Goal: Task Accomplishment & Management: Complete application form

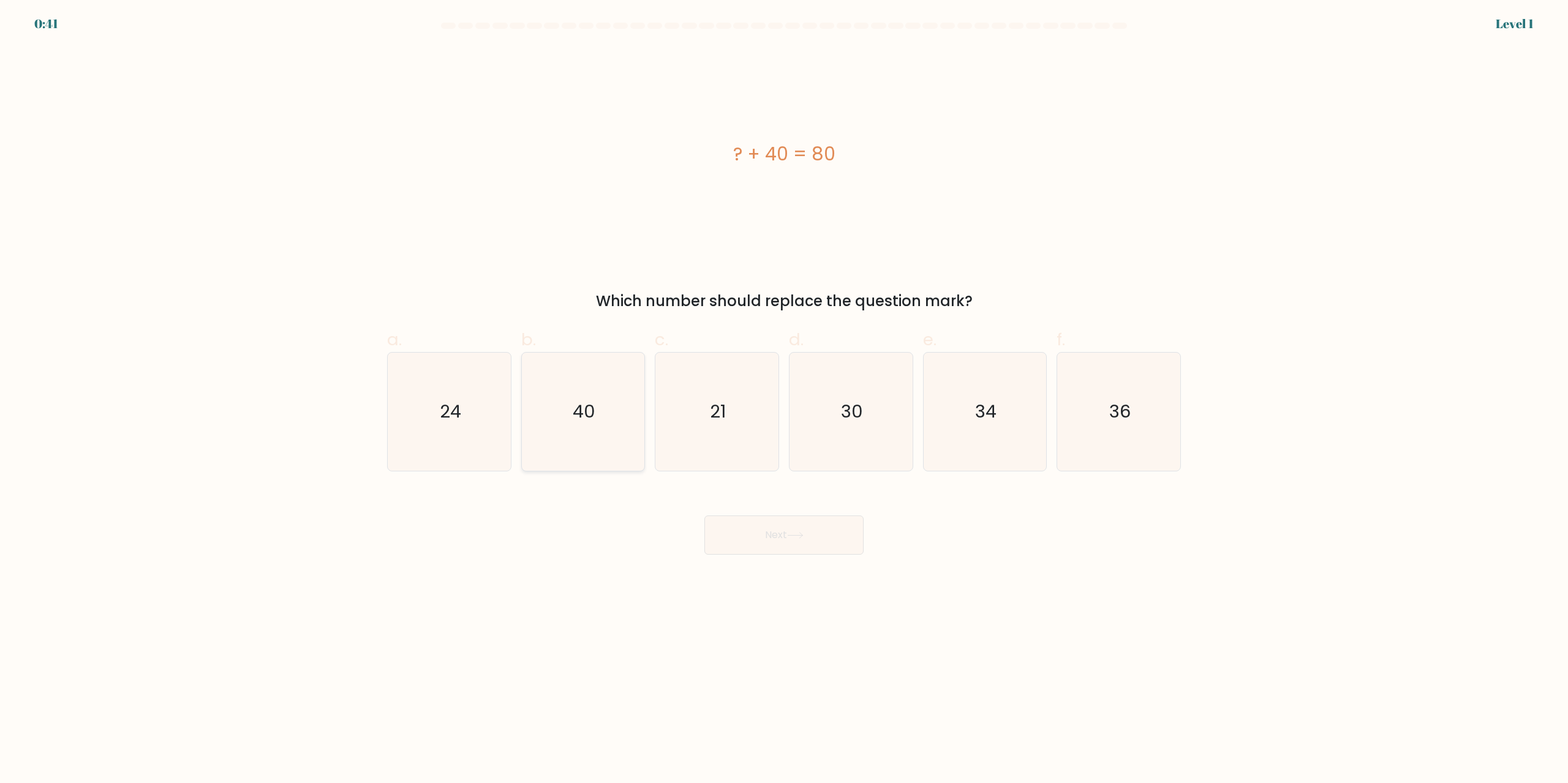
click at [578, 395] on icon "40" at bounding box center [582, 412] width 118 height 118
click at [784, 395] on input "b. 40" at bounding box center [784, 396] width 1 height 8
radio input "true"
click at [825, 536] on button "Next" at bounding box center [784, 535] width 160 height 39
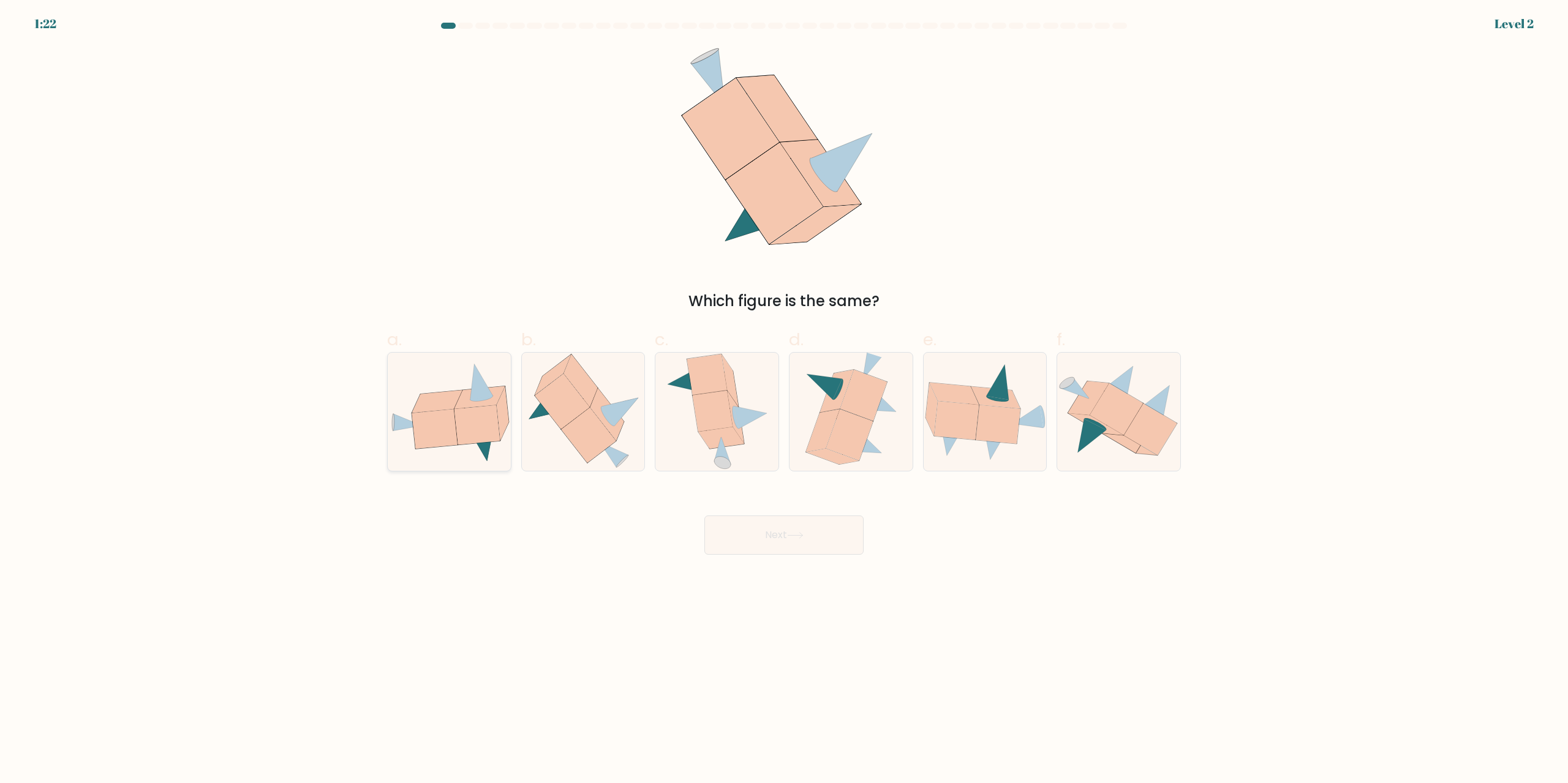
click at [457, 418] on icon at bounding box center [476, 424] width 45 height 39
click at [784, 400] on input "a." at bounding box center [784, 396] width 1 height 8
radio input "true"
click at [756, 533] on button "Next" at bounding box center [784, 535] width 160 height 39
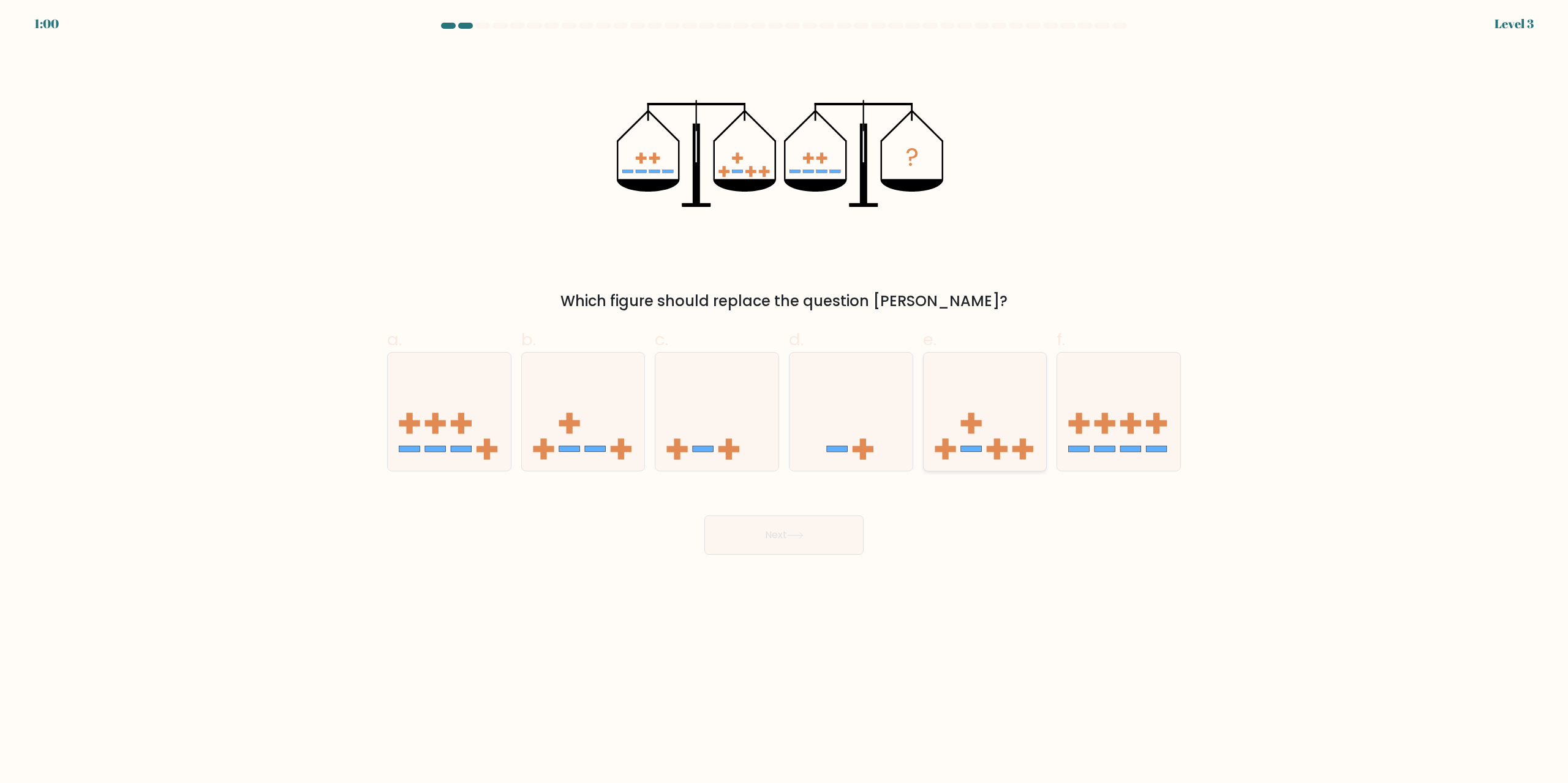
click at [1001, 403] on icon at bounding box center [985, 412] width 123 height 102
click at [785, 400] on input "e." at bounding box center [784, 396] width 1 height 8
radio input "true"
click at [796, 539] on button "Next" at bounding box center [784, 535] width 160 height 39
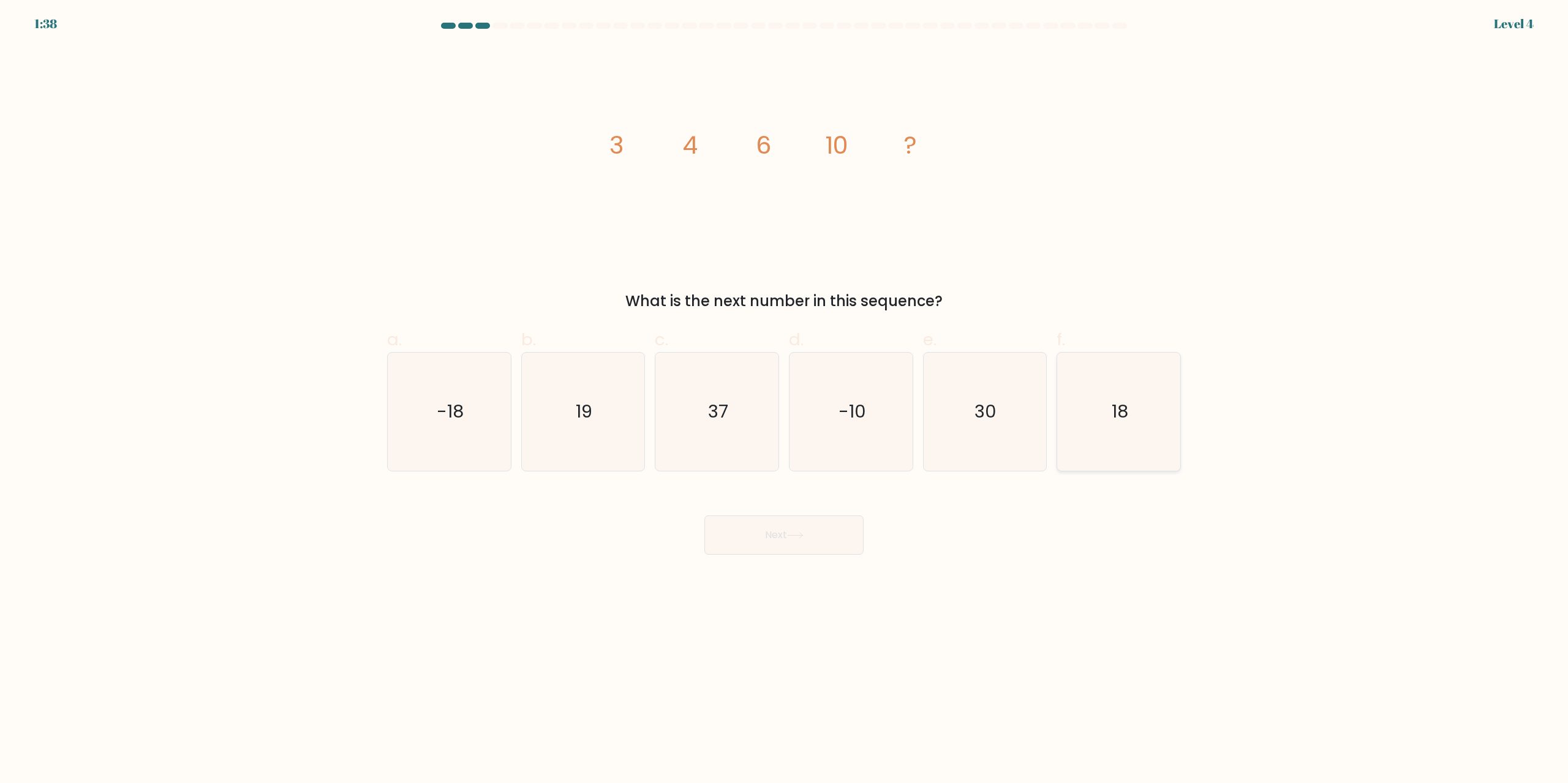
click at [1124, 423] on text "18" at bounding box center [1120, 413] width 17 height 25
click at [785, 400] on input "f. 18" at bounding box center [784, 396] width 1 height 8
radio input "true"
drag, startPoint x: 844, startPoint y: 528, endPoint x: 863, endPoint y: 499, distance: 34.7
click at [844, 528] on button "Next" at bounding box center [784, 535] width 160 height 39
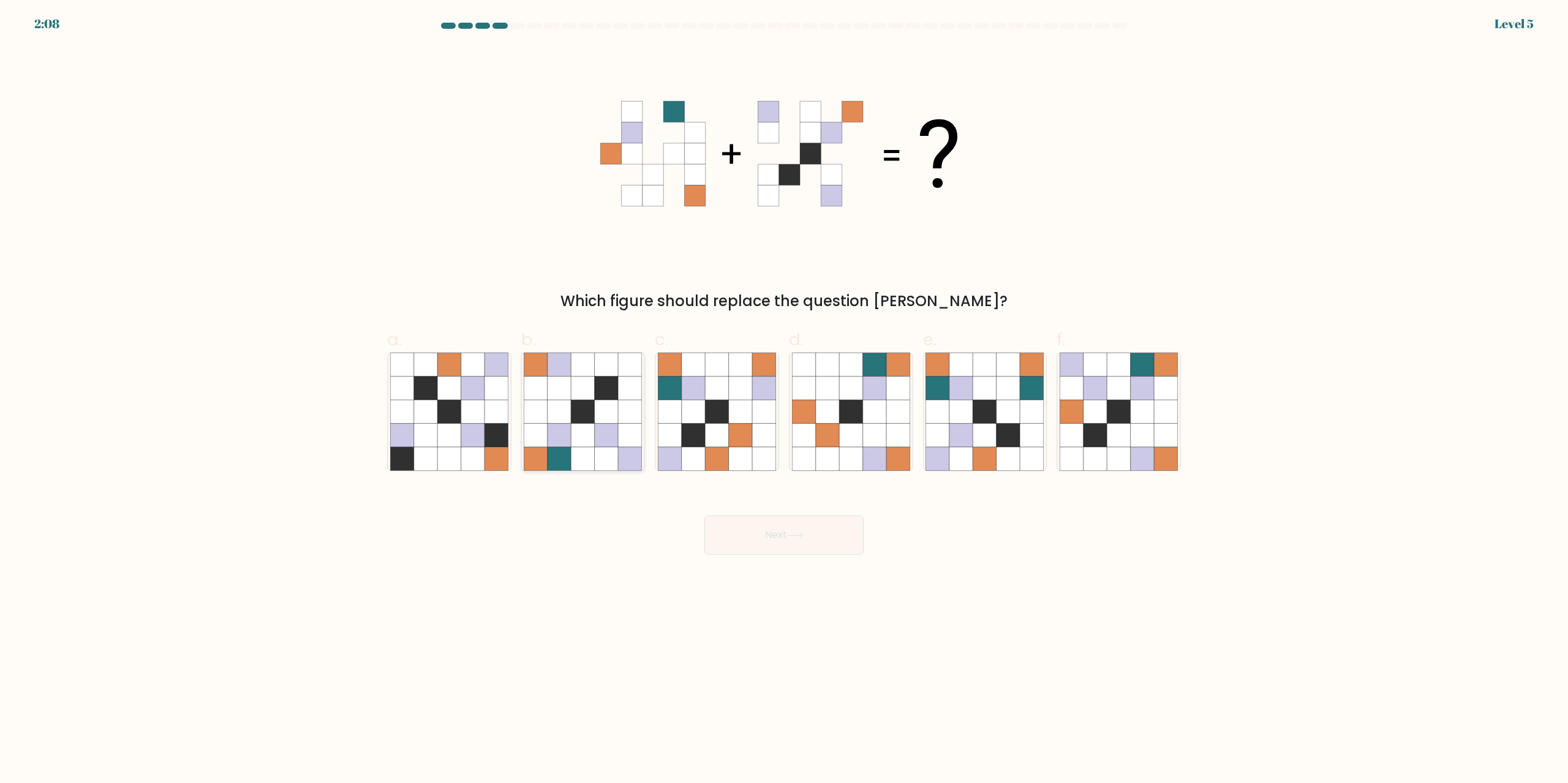
click at [586, 423] on icon at bounding box center [583, 412] width 23 height 23
click at [784, 400] on input "b." at bounding box center [784, 396] width 1 height 8
radio input "true"
click at [773, 530] on button "Next" at bounding box center [784, 535] width 160 height 39
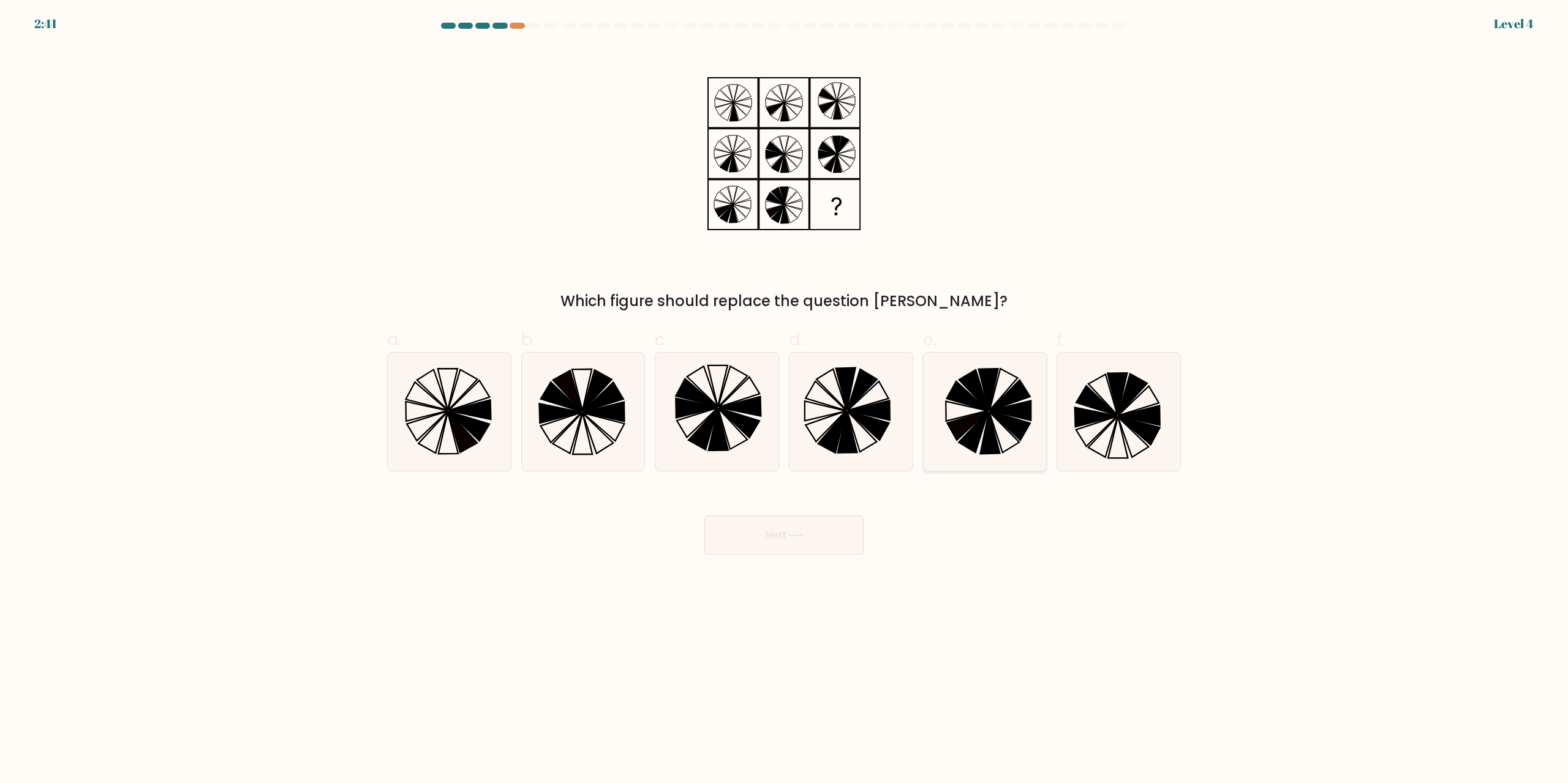
click at [968, 398] on icon at bounding box center [968, 395] width 41 height 29
click at [785, 398] on input "e." at bounding box center [784, 396] width 1 height 8
radio input "true"
click at [834, 525] on button "Next" at bounding box center [784, 535] width 160 height 39
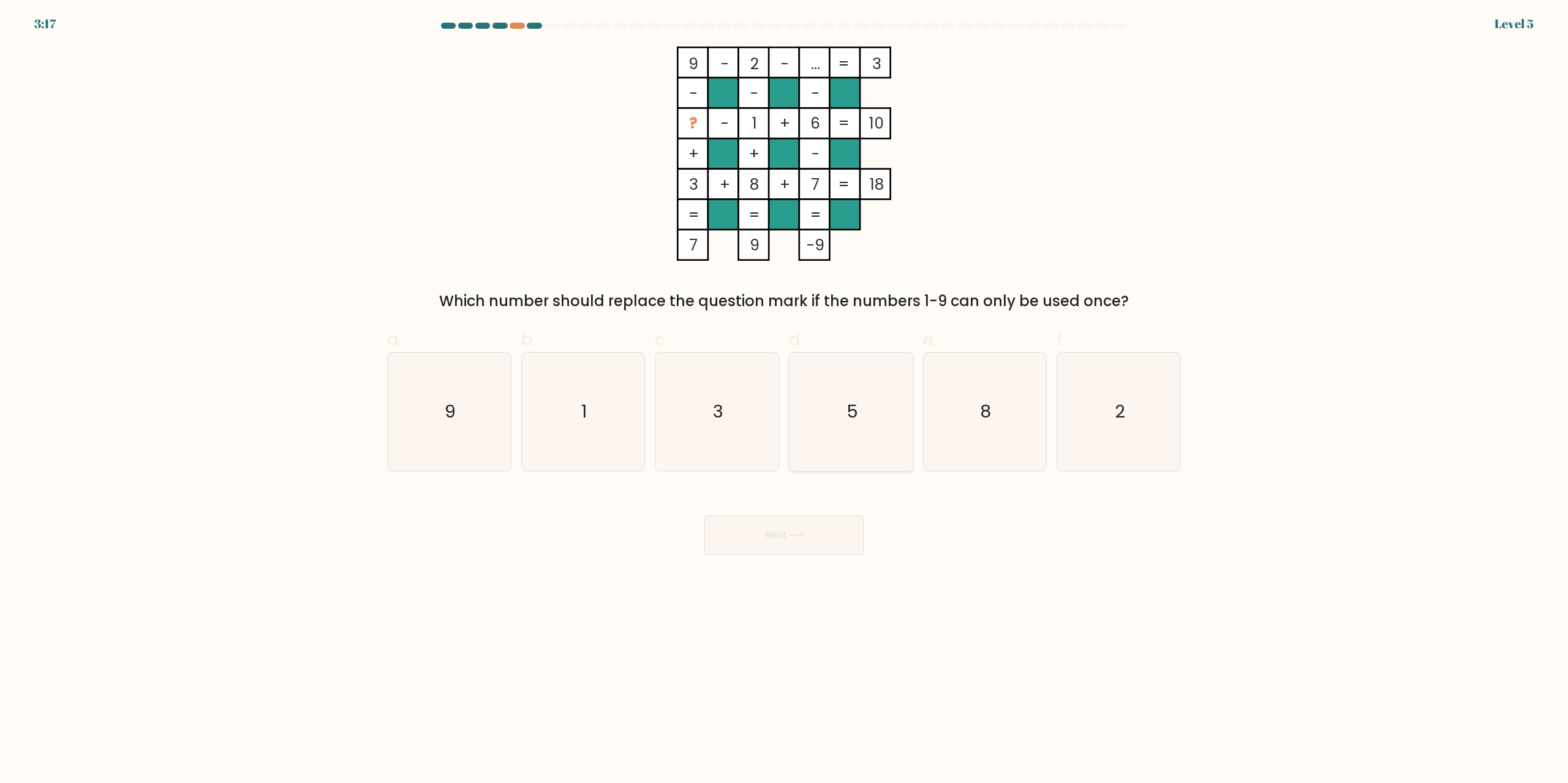
click at [879, 412] on icon "5" at bounding box center [850, 412] width 118 height 118
click at [785, 400] on input "d. 5" at bounding box center [784, 396] width 1 height 8
radio input "true"
click at [828, 523] on button "Next" at bounding box center [784, 535] width 160 height 39
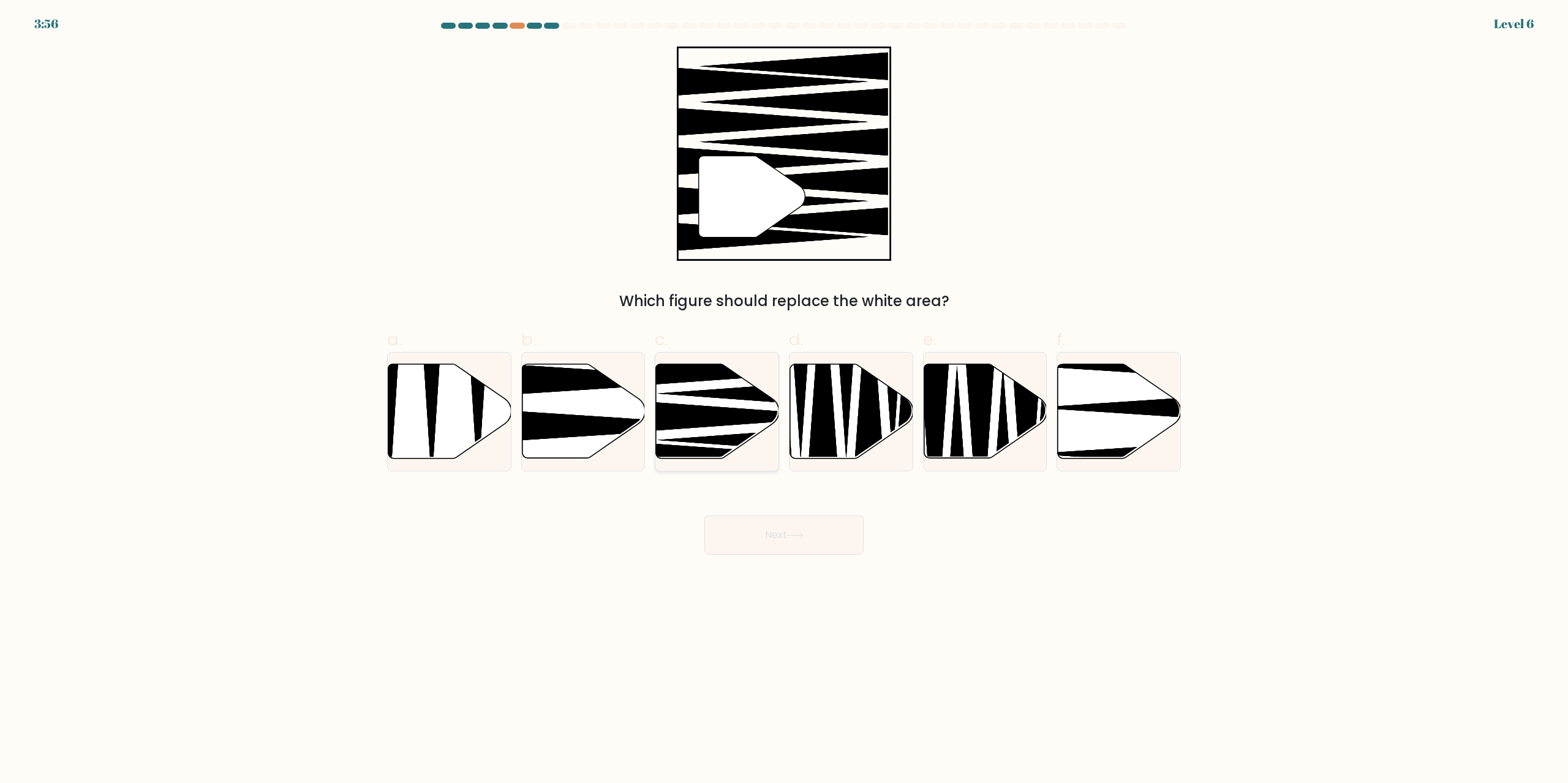
click at [723, 399] on icon at bounding box center [717, 412] width 123 height 94
click at [784, 399] on input "c." at bounding box center [784, 396] width 1 height 8
radio input "true"
click at [778, 525] on button "Next" at bounding box center [784, 535] width 160 height 39
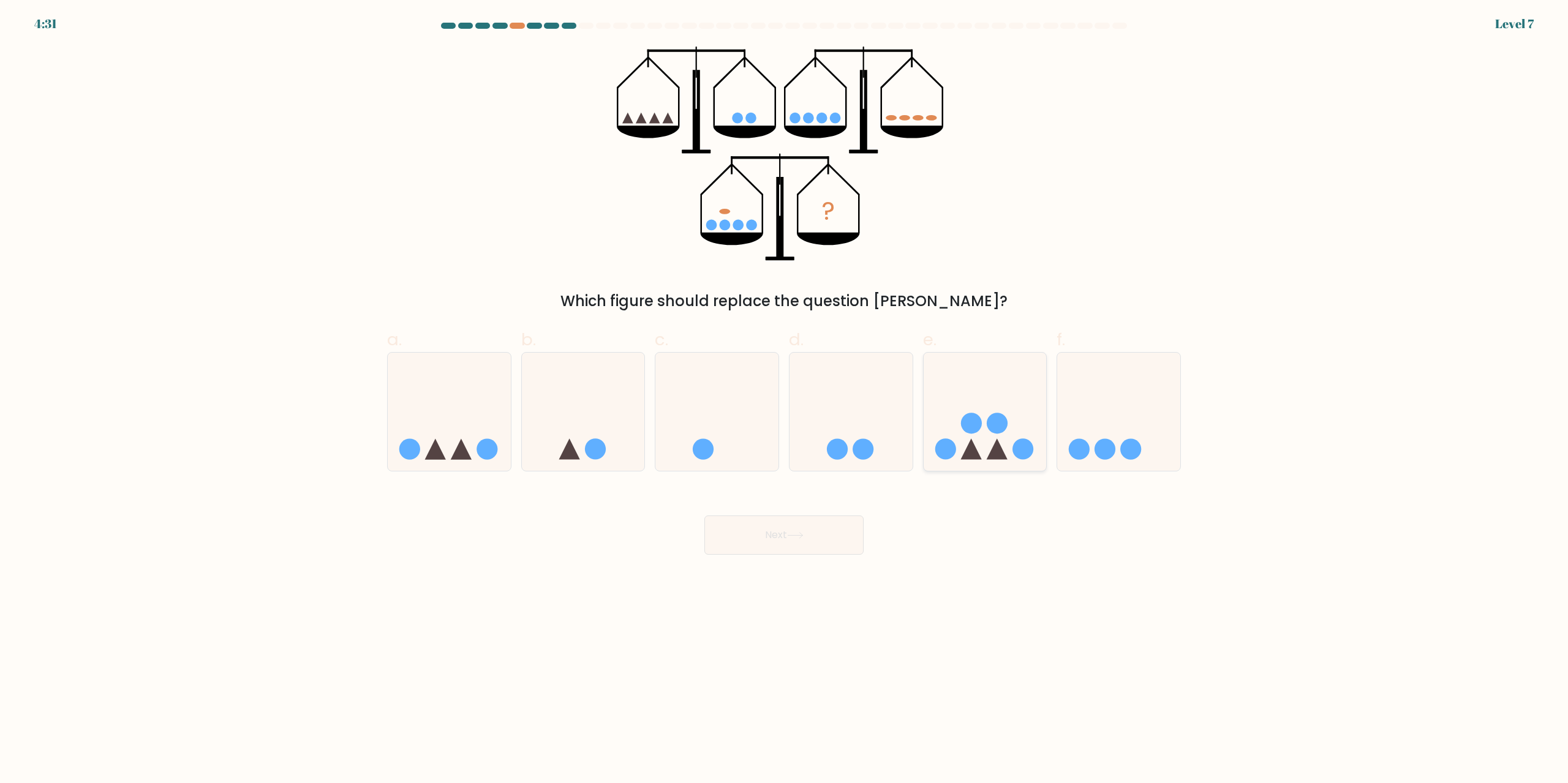
click at [956, 403] on icon at bounding box center [985, 412] width 123 height 102
click at [785, 400] on input "e." at bounding box center [784, 396] width 1 height 8
radio input "true"
click at [825, 537] on button "Next" at bounding box center [784, 535] width 160 height 39
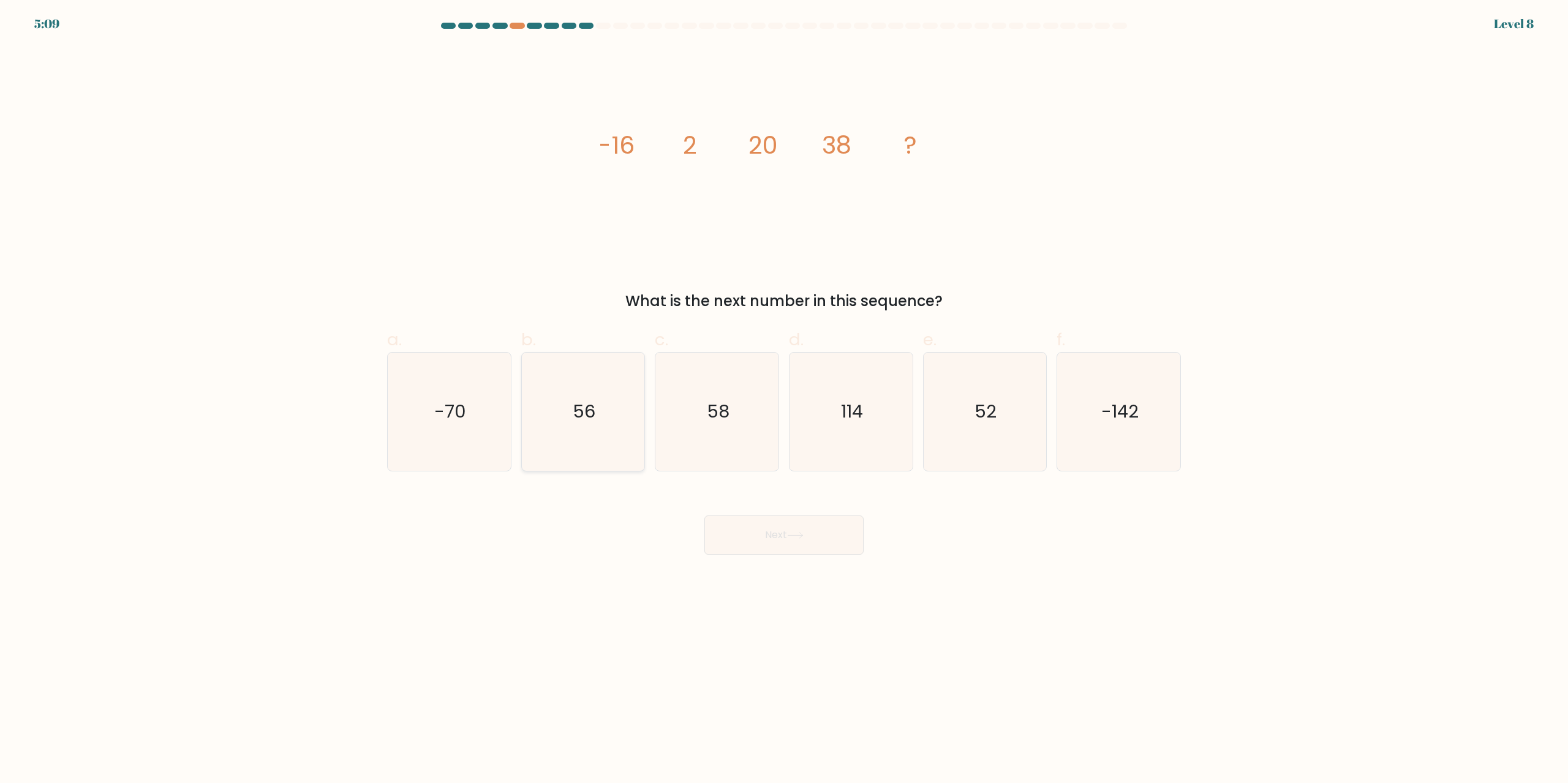
click at [627, 435] on icon "56" at bounding box center [582, 412] width 118 height 118
click at [784, 400] on input "b. 56" at bounding box center [784, 396] width 1 height 8
radio input "true"
click at [790, 522] on button "Next" at bounding box center [784, 535] width 160 height 39
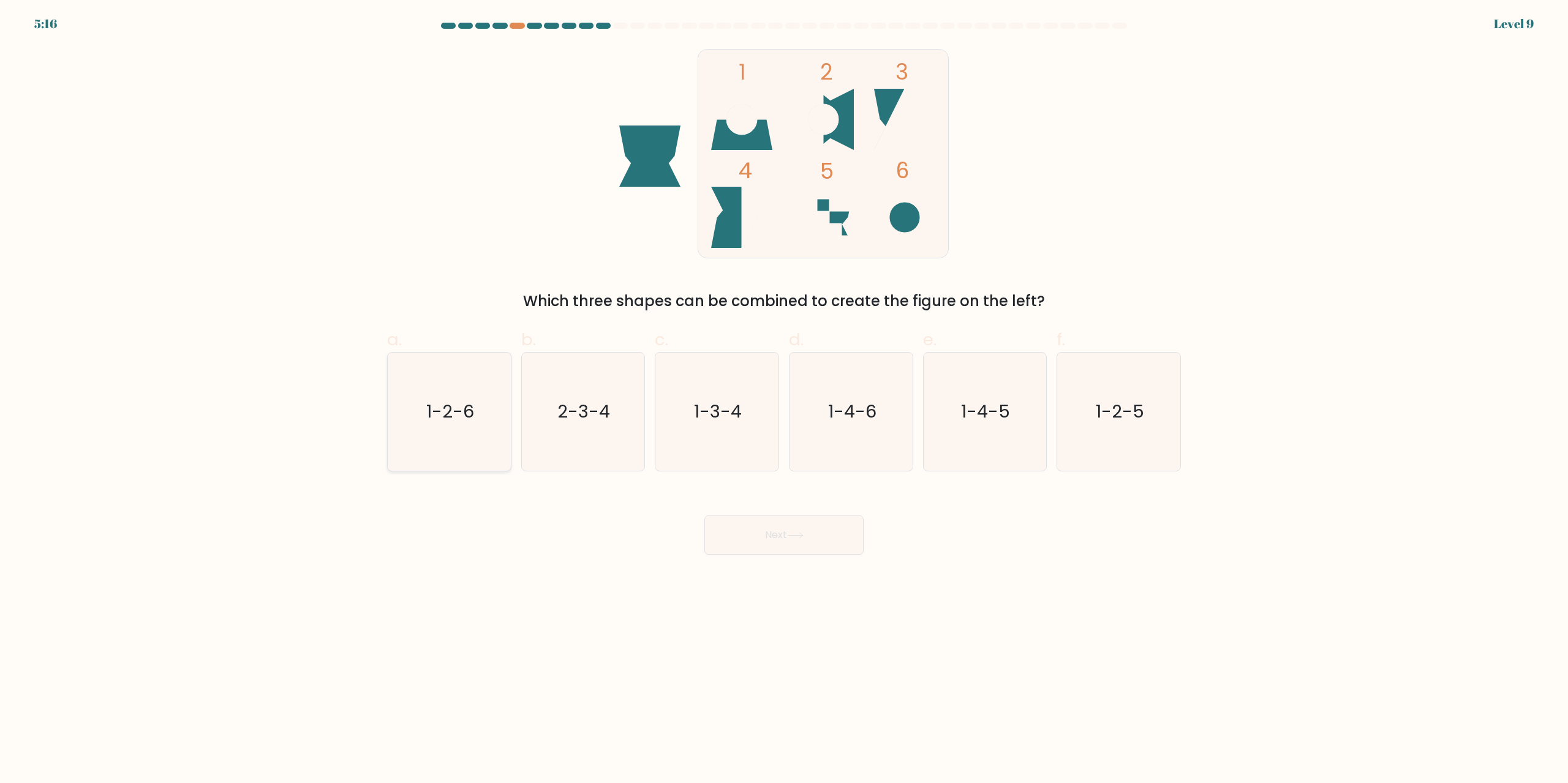
click at [440, 427] on icon "1-2-6" at bounding box center [449, 412] width 118 height 118
click at [784, 400] on input "a. 1-2-6" at bounding box center [784, 396] width 1 height 8
radio input "true"
click at [740, 528] on button "Next" at bounding box center [784, 535] width 160 height 39
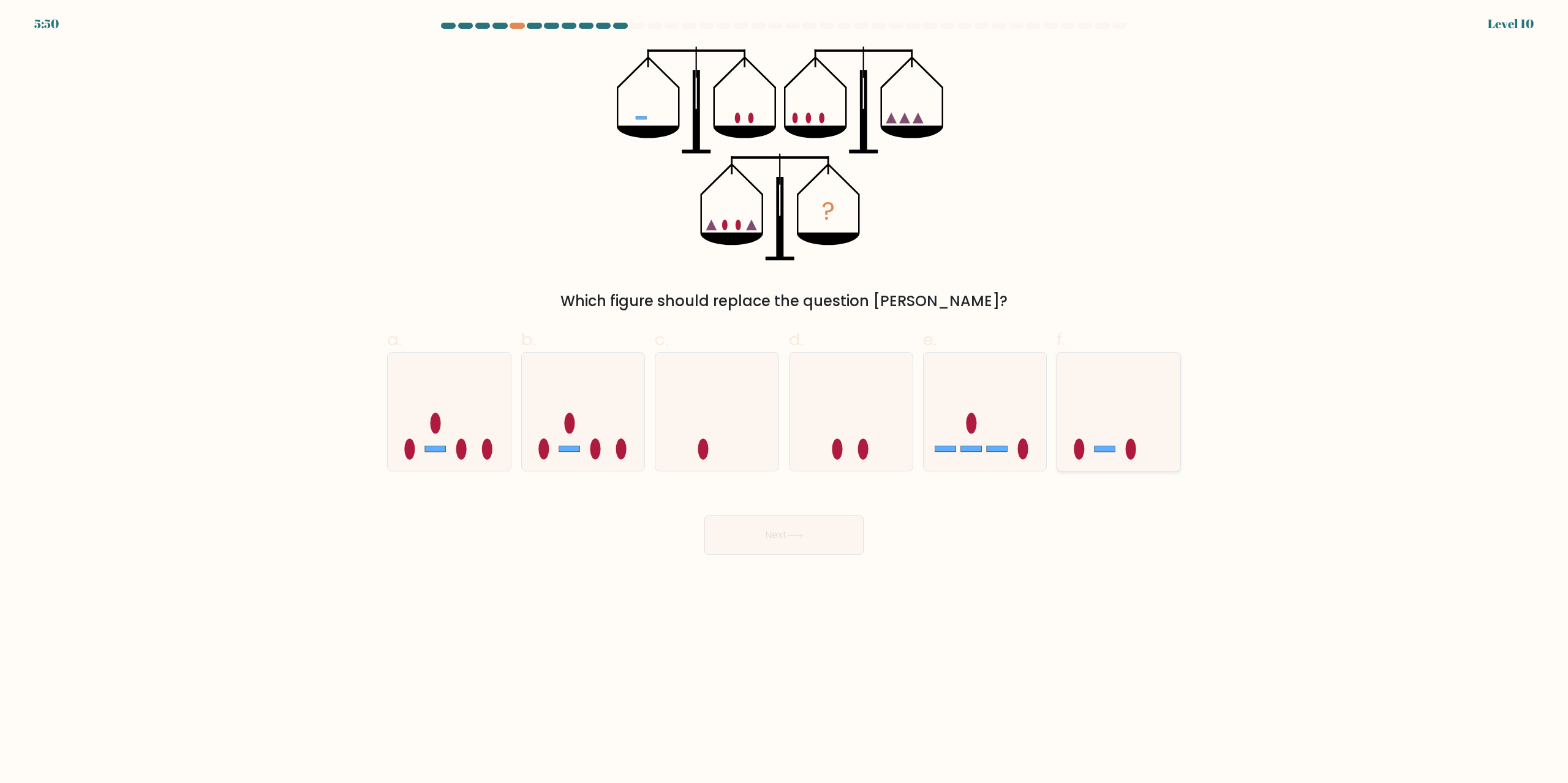
click at [1141, 421] on icon at bounding box center [1118, 412] width 123 height 102
click at [785, 400] on input "f." at bounding box center [784, 396] width 1 height 8
radio input "true"
click at [836, 522] on button "Next" at bounding box center [784, 535] width 160 height 39
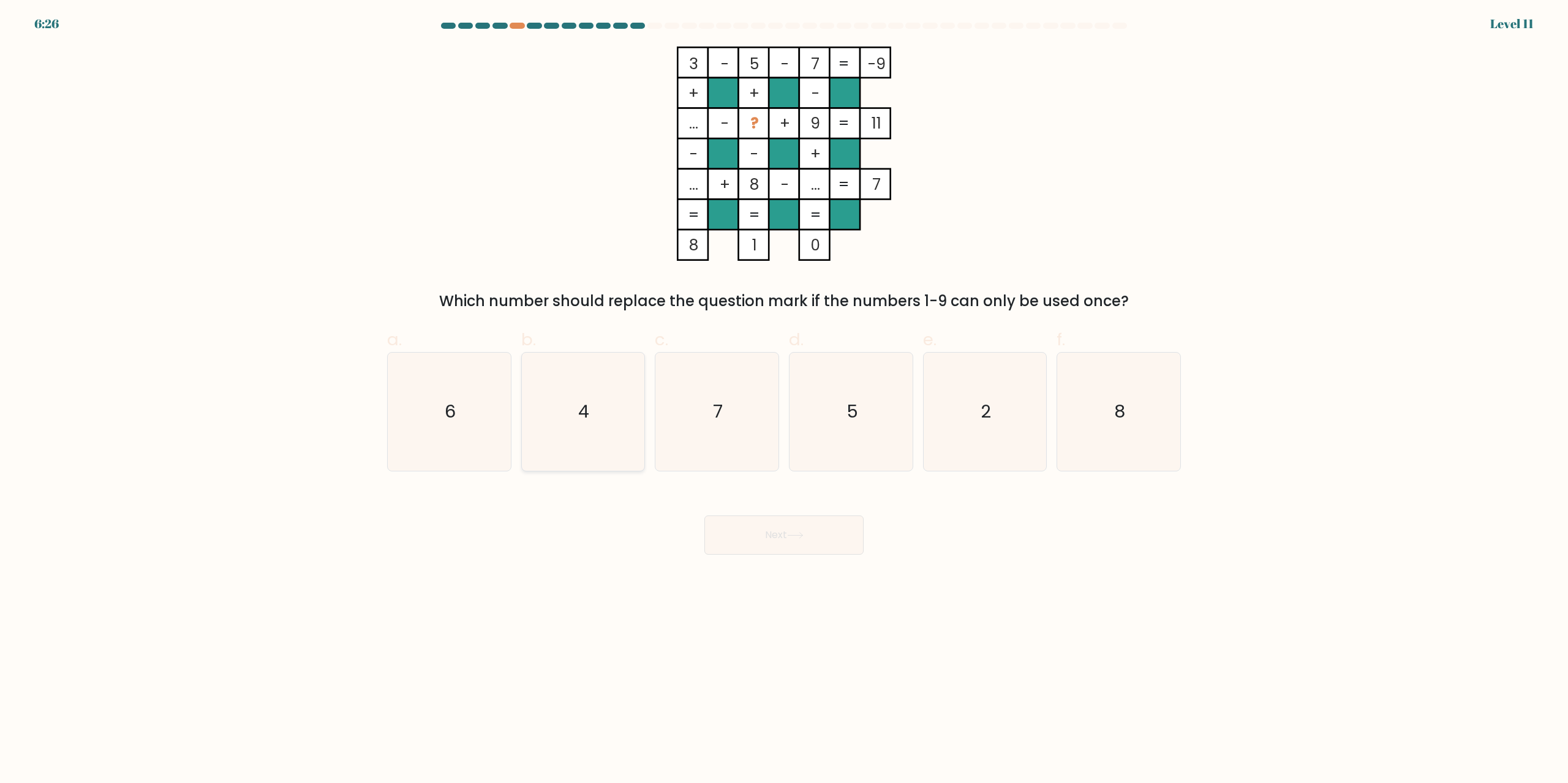
click at [605, 362] on icon "4" at bounding box center [582, 412] width 118 height 118
click at [784, 392] on input "b. 4" at bounding box center [784, 396] width 1 height 8
radio input "true"
click at [735, 528] on button "Next" at bounding box center [784, 535] width 160 height 39
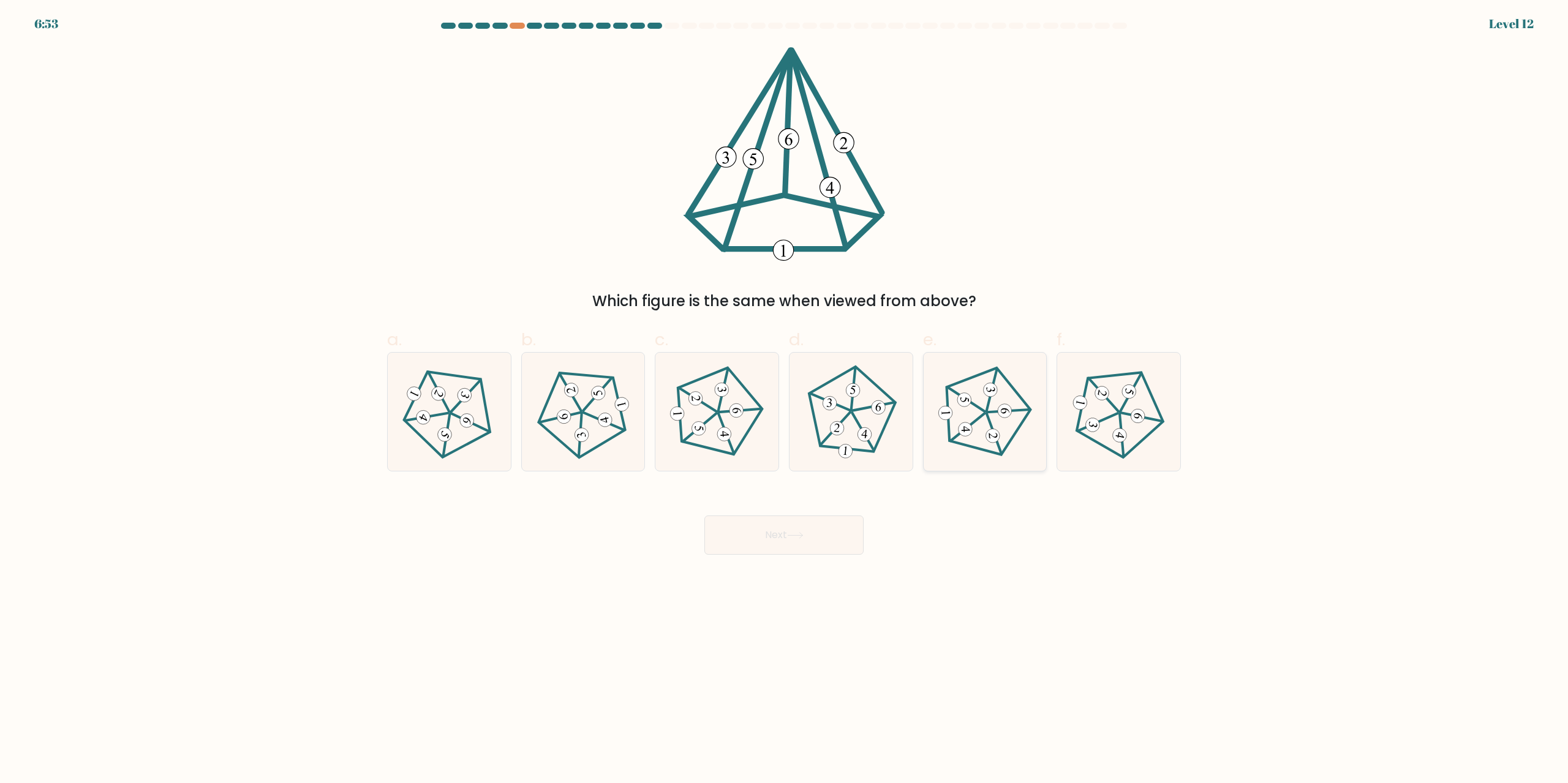
click at [987, 393] on 514 at bounding box center [991, 390] width 15 height 15
click at [785, 393] on input "e." at bounding box center [784, 396] width 1 height 8
radio input "true"
click at [836, 523] on button "Next" at bounding box center [784, 535] width 160 height 39
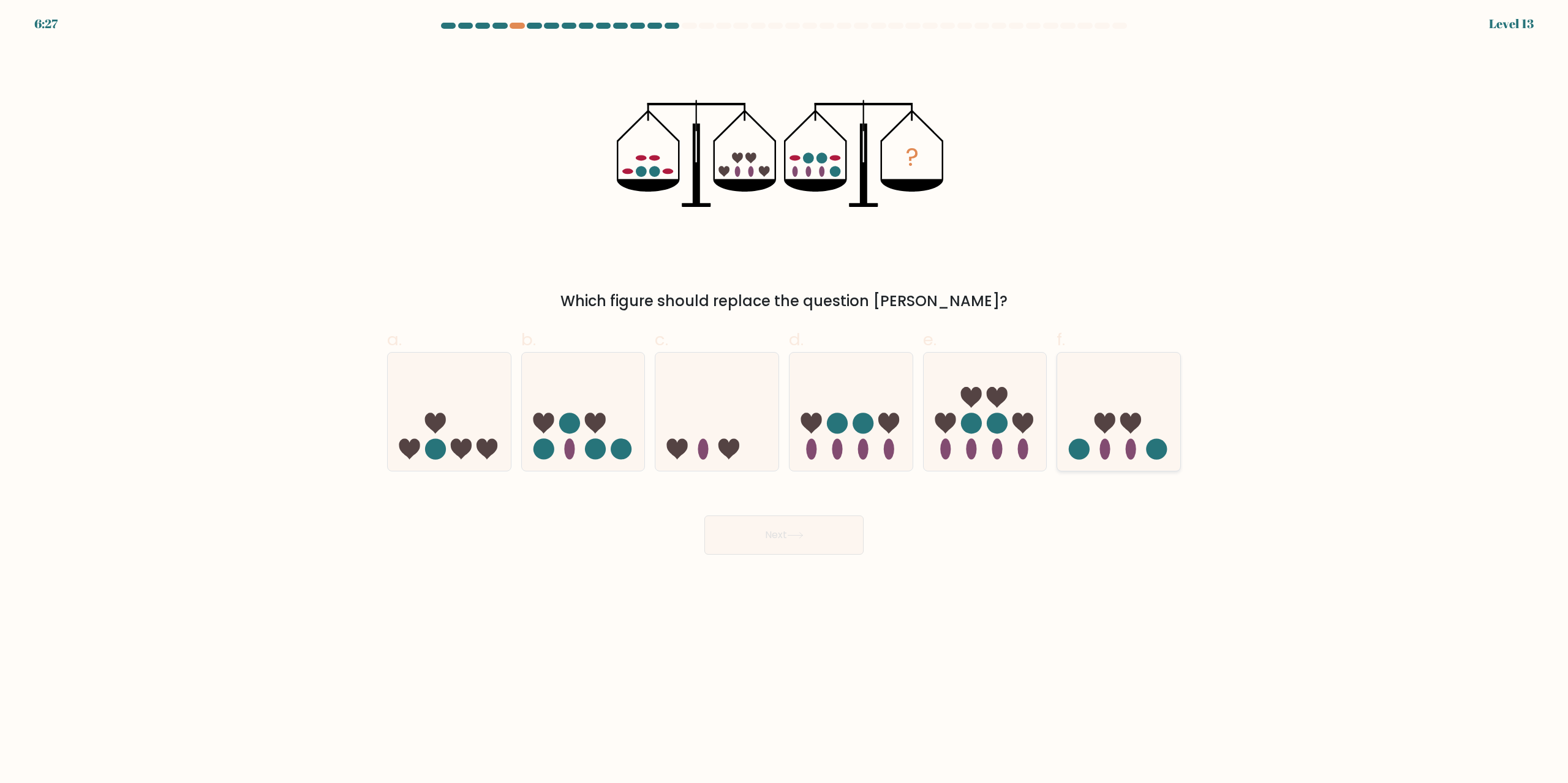
click at [1096, 389] on icon at bounding box center [1118, 412] width 123 height 102
click at [785, 392] on input "f." at bounding box center [784, 396] width 1 height 8
radio input "true"
click at [829, 532] on button "Next" at bounding box center [784, 535] width 160 height 39
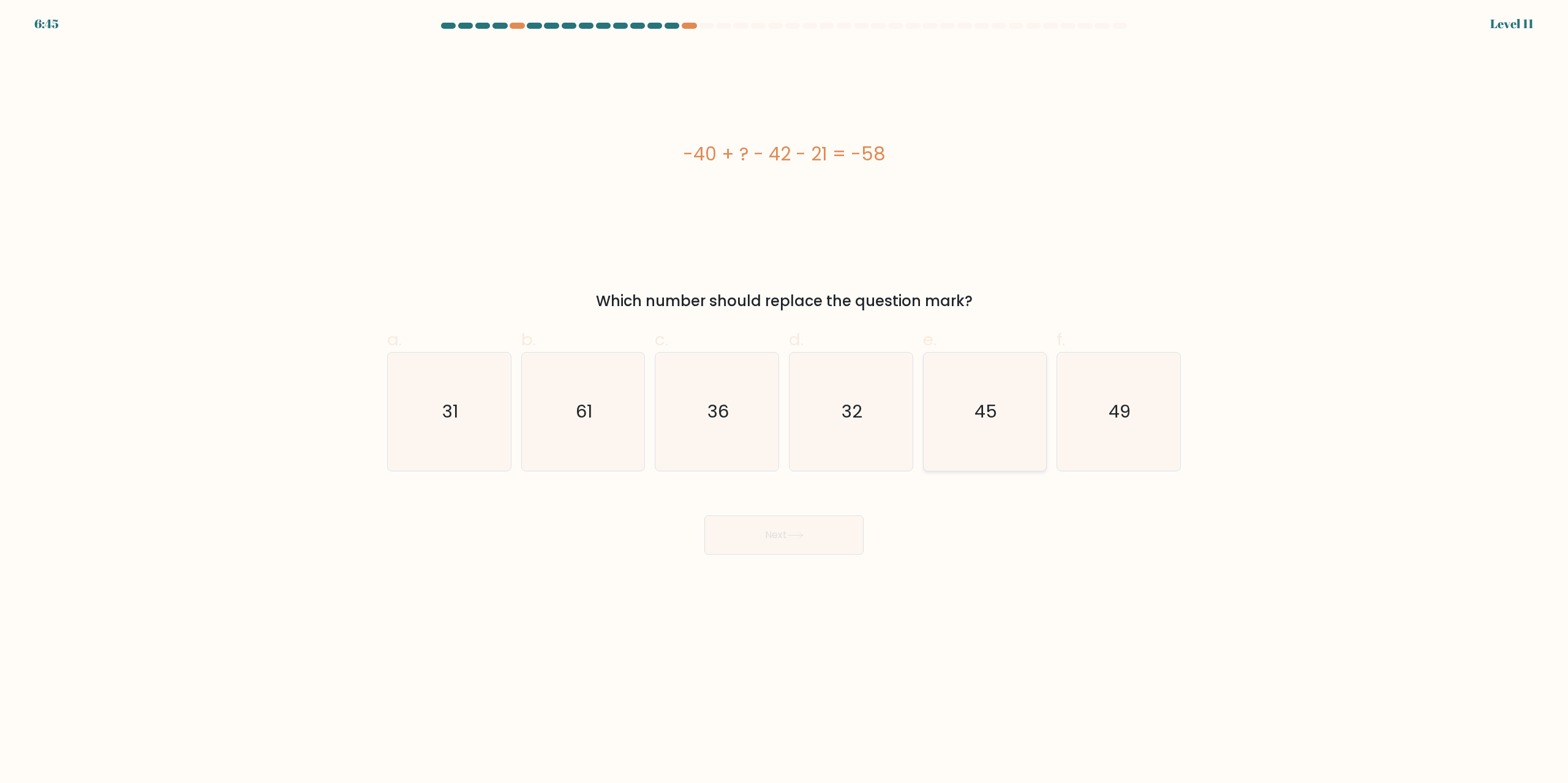
click at [973, 413] on icon "45" at bounding box center [984, 412] width 118 height 118
click at [785, 400] on input "e. 45" at bounding box center [784, 396] width 1 height 8
radio input "true"
click at [825, 532] on button "Next" at bounding box center [784, 535] width 160 height 39
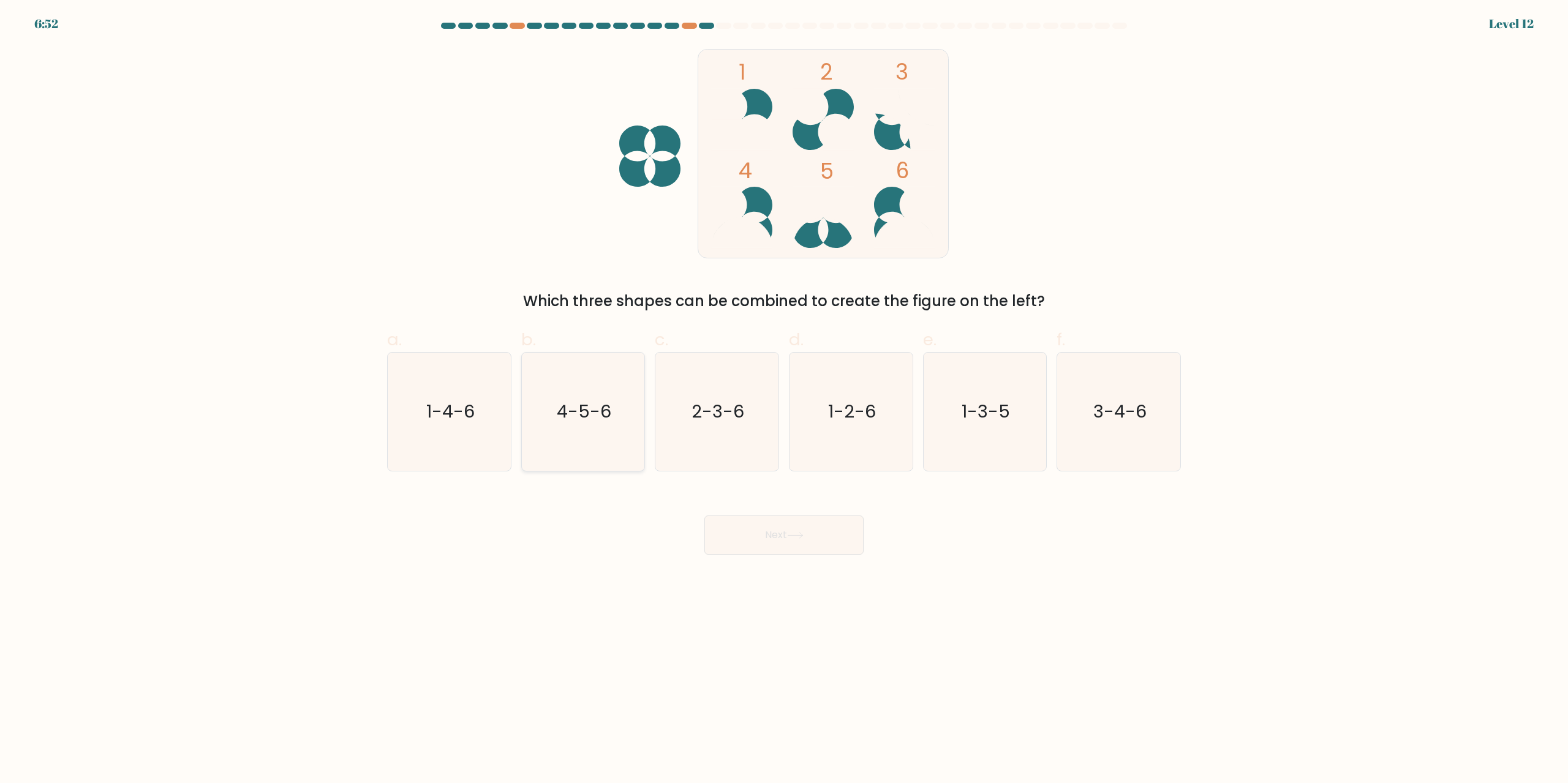
click at [595, 416] on text "4-5-6" at bounding box center [584, 413] width 55 height 25
click at [784, 400] on input "b. 4-5-6" at bounding box center [784, 396] width 1 height 8
radio input "true"
click at [775, 534] on button "Next" at bounding box center [784, 535] width 160 height 39
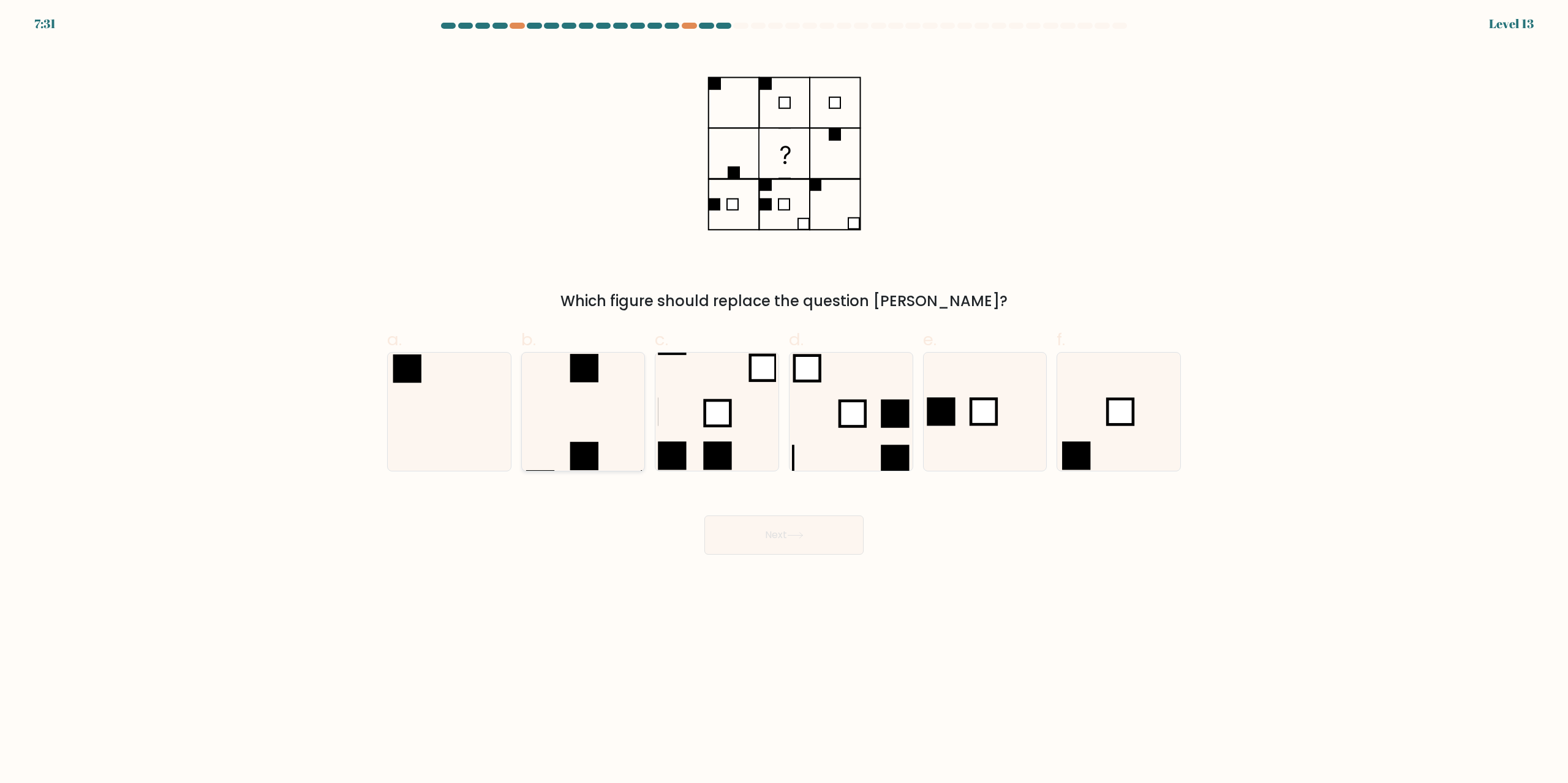
click at [626, 421] on icon at bounding box center [582, 412] width 118 height 118
click at [784, 400] on input "b." at bounding box center [784, 396] width 1 height 8
radio input "true"
click at [772, 530] on button "Next" at bounding box center [784, 535] width 160 height 39
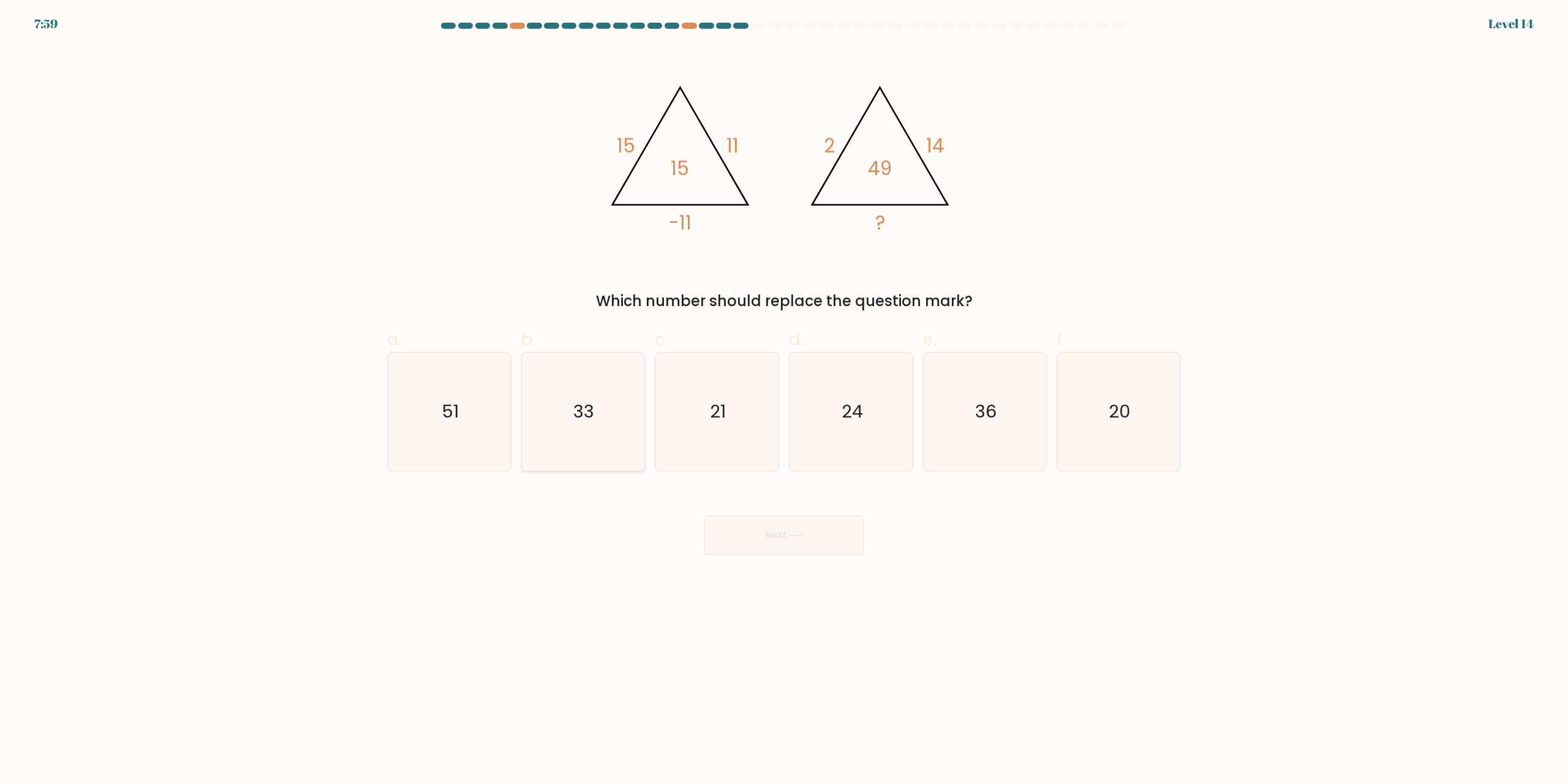
click at [587, 419] on text "33" at bounding box center [584, 413] width 21 height 25
click at [784, 400] on input "b. 33" at bounding box center [784, 396] width 1 height 8
radio input "true"
click at [778, 537] on button "Next" at bounding box center [784, 535] width 160 height 39
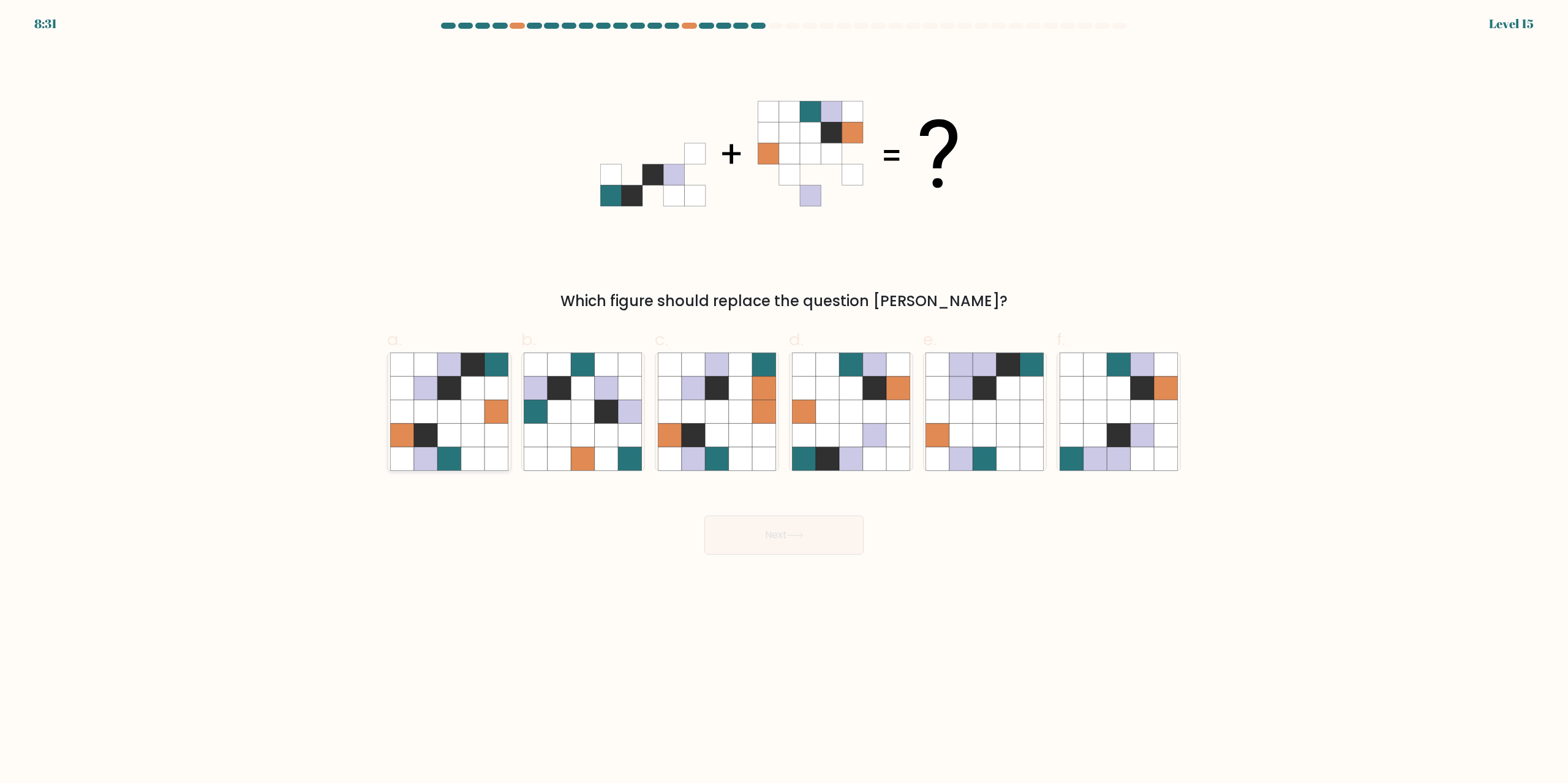
click at [478, 408] on icon at bounding box center [473, 412] width 23 height 23
click at [784, 400] on input "a." at bounding box center [784, 396] width 1 height 8
radio input "true"
click at [807, 537] on button "Next" at bounding box center [784, 535] width 160 height 39
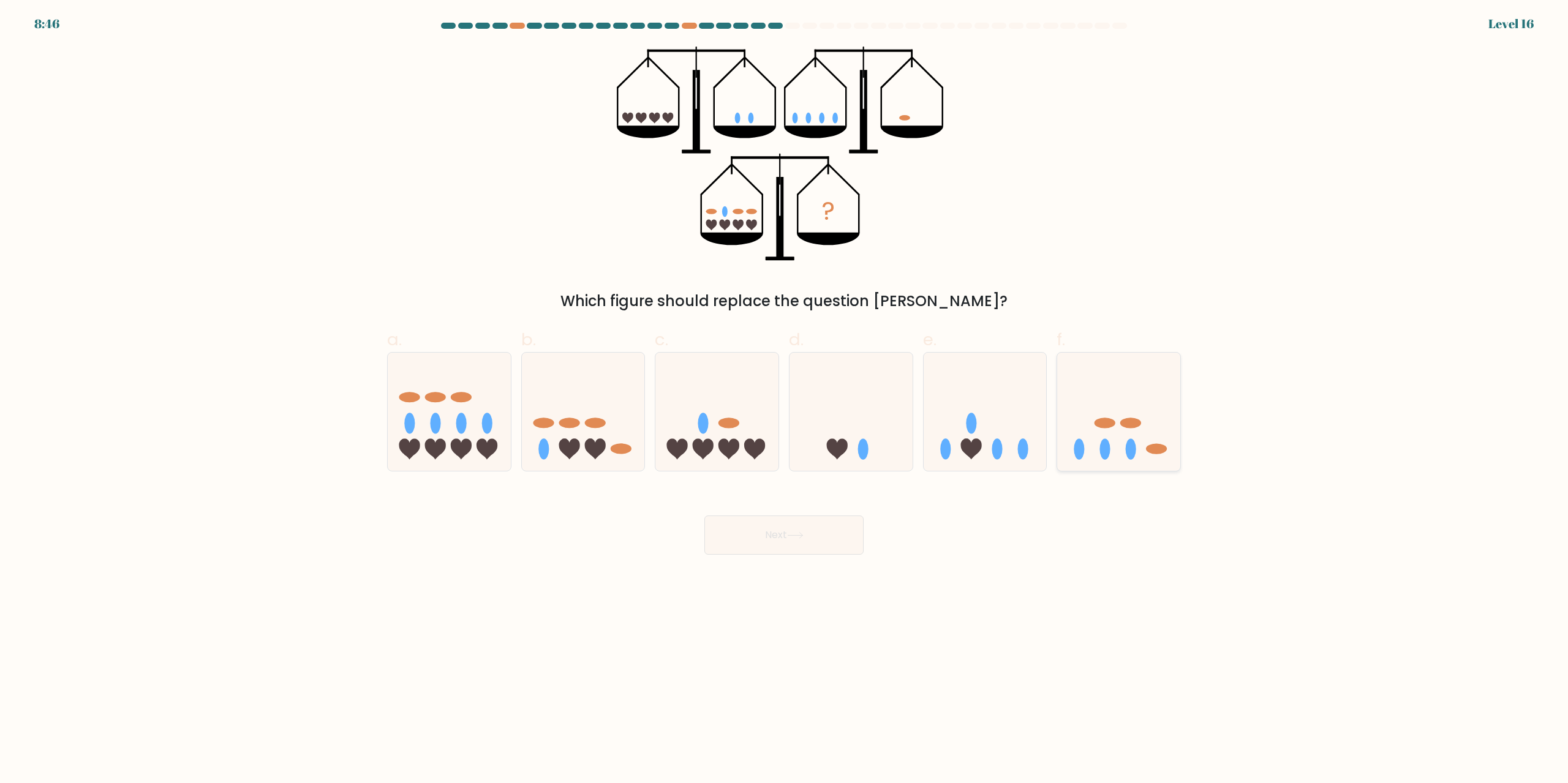
click at [1112, 385] on icon at bounding box center [1118, 412] width 123 height 102
click at [785, 392] on input "f." at bounding box center [784, 396] width 1 height 8
radio input "true"
click at [858, 537] on button "Next" at bounding box center [784, 535] width 160 height 39
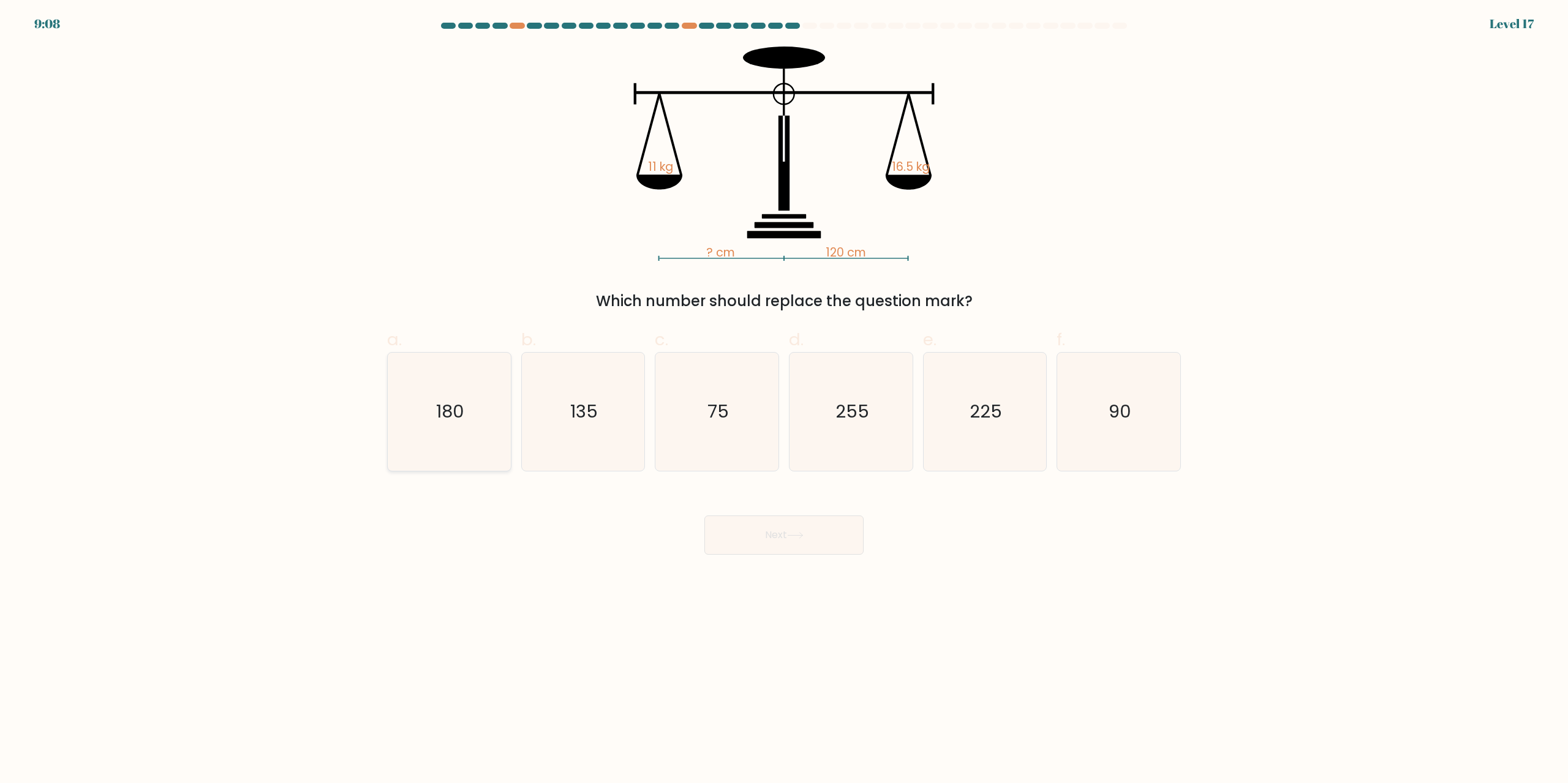
click at [461, 394] on icon "180" at bounding box center [449, 412] width 118 height 118
click at [784, 394] on input "a. 180" at bounding box center [784, 396] width 1 height 8
radio input "true"
click at [789, 544] on button "Next" at bounding box center [784, 535] width 160 height 39
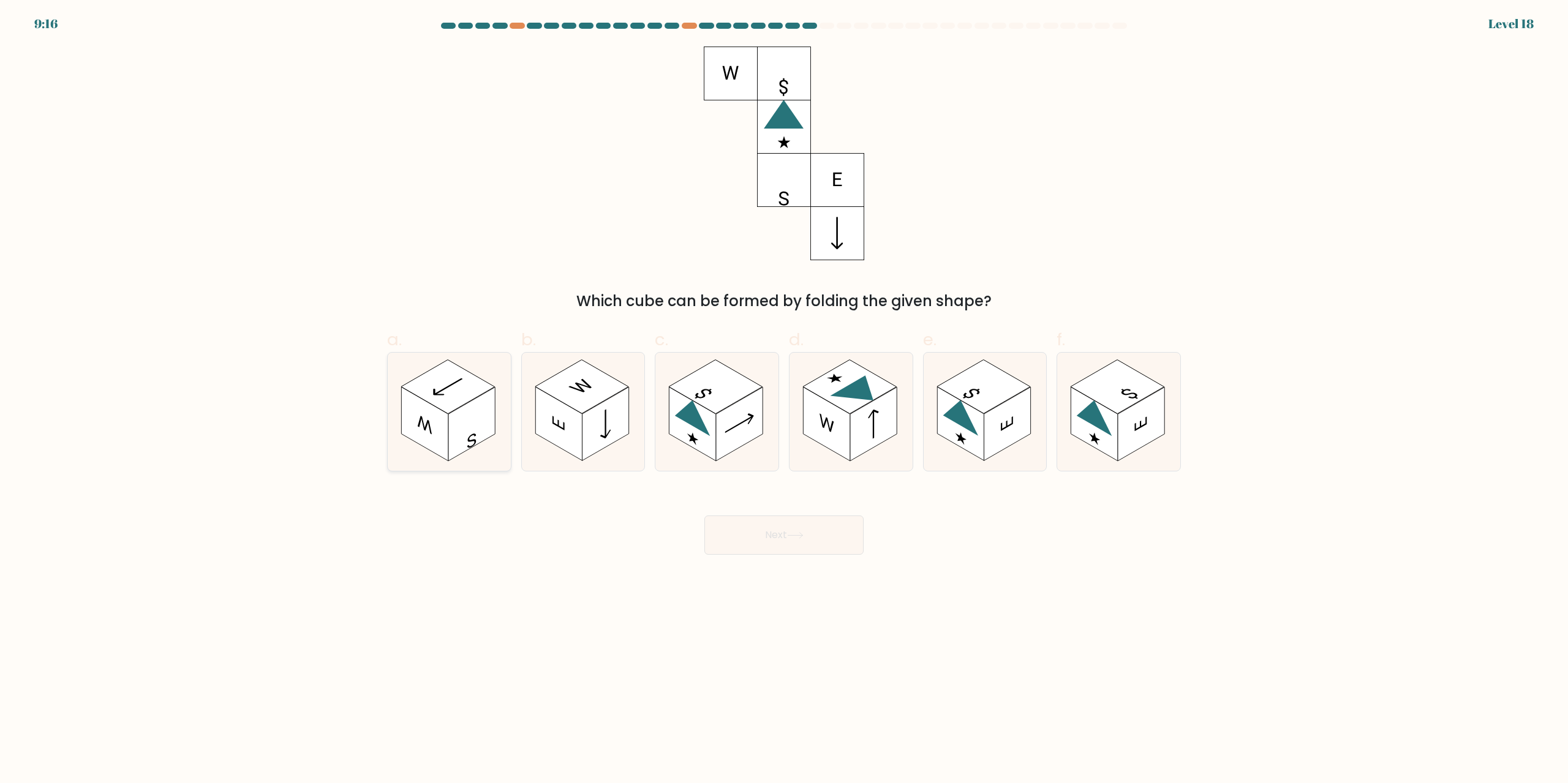
click at [414, 391] on rect at bounding box center [447, 386] width 93 height 54
click at [784, 392] on input "a." at bounding box center [784, 396] width 1 height 8
radio input "true"
click at [780, 506] on div "Next" at bounding box center [783, 520] width 808 height 69
click at [772, 535] on button "Next" at bounding box center [784, 535] width 160 height 39
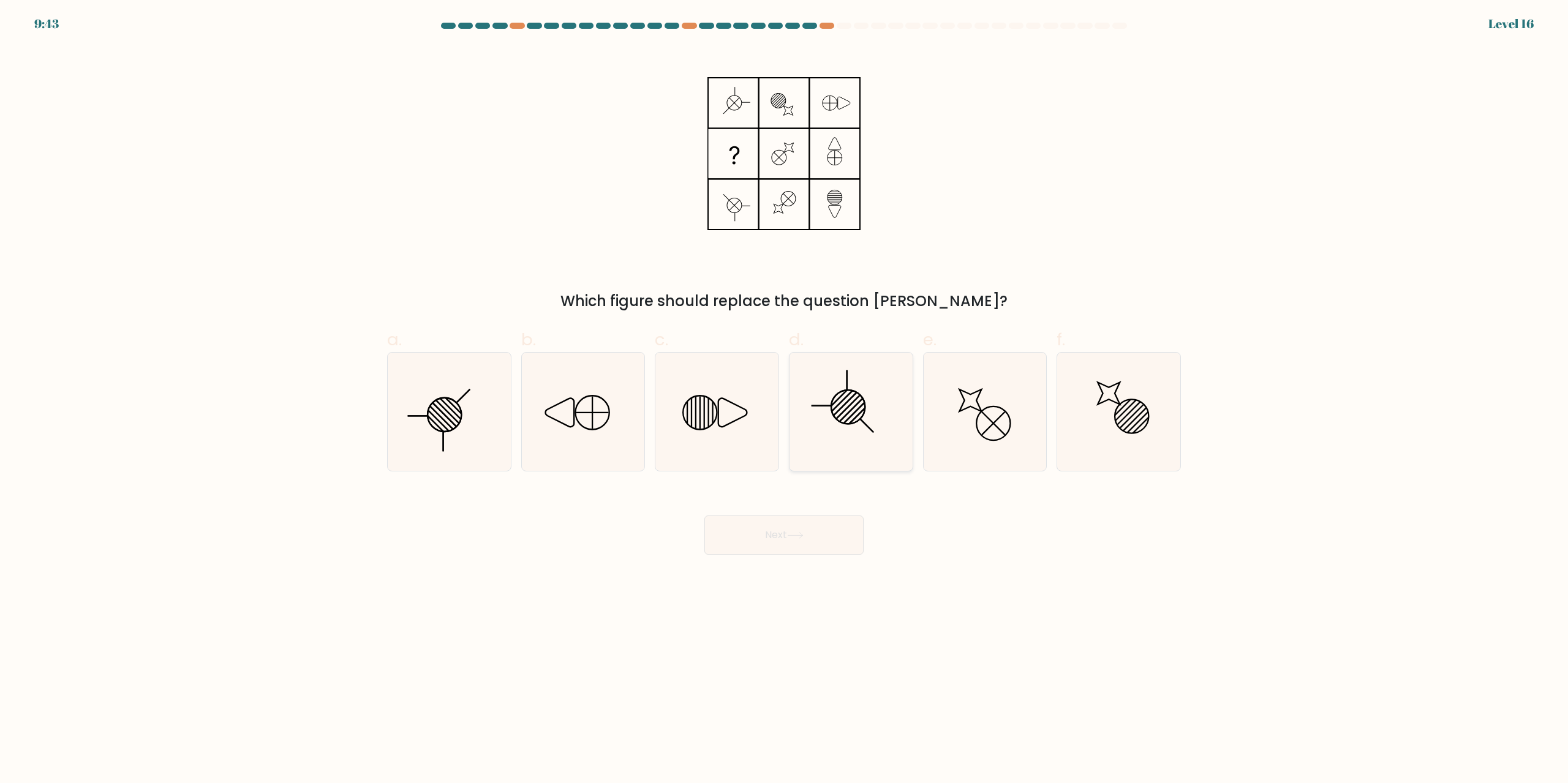
click at [851, 434] on icon at bounding box center [850, 412] width 118 height 118
click at [785, 400] on input "d." at bounding box center [784, 396] width 1 height 8
radio input "true"
click at [834, 526] on button "Next" at bounding box center [784, 535] width 160 height 39
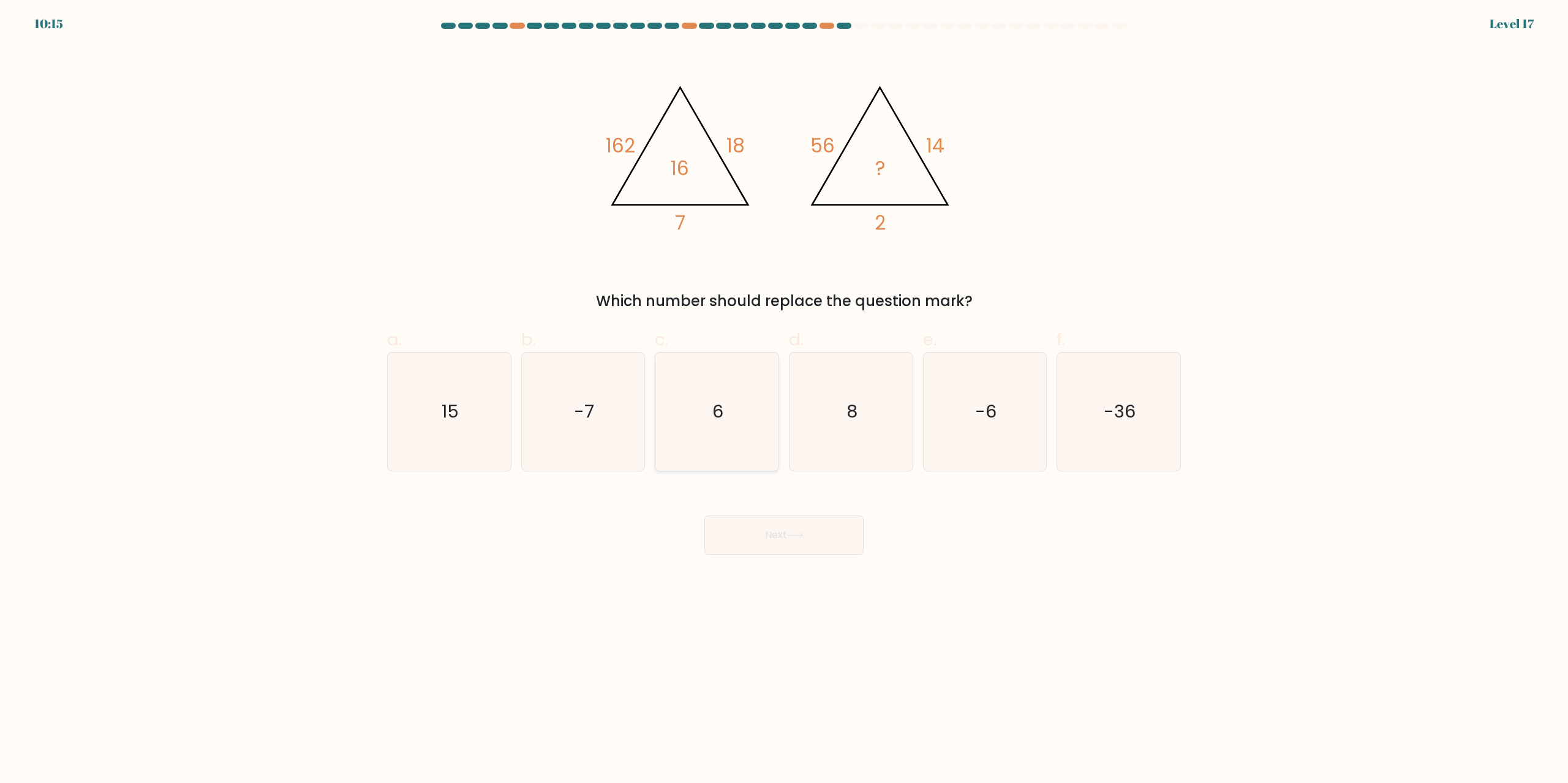
click at [717, 414] on text "6" at bounding box center [718, 413] width 11 height 25
click at [784, 400] on input "c. 6" at bounding box center [784, 396] width 1 height 8
radio input "true"
click at [790, 528] on button "Next" at bounding box center [784, 535] width 160 height 39
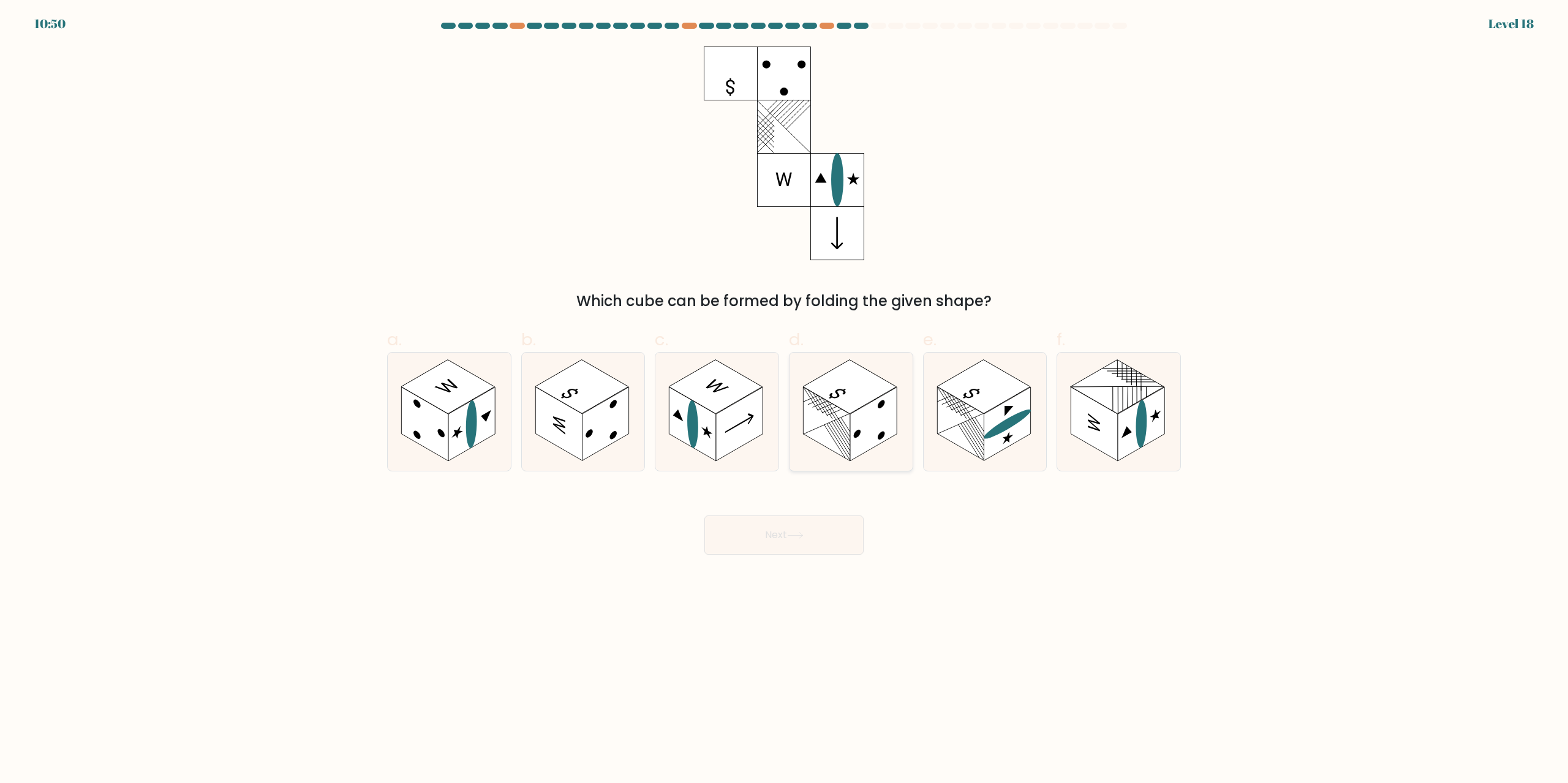
click at [865, 403] on rect at bounding box center [849, 386] width 93 height 54
click at [785, 400] on input "d." at bounding box center [784, 396] width 1 height 8
radio input "true"
click at [786, 537] on button "Next" at bounding box center [784, 535] width 160 height 39
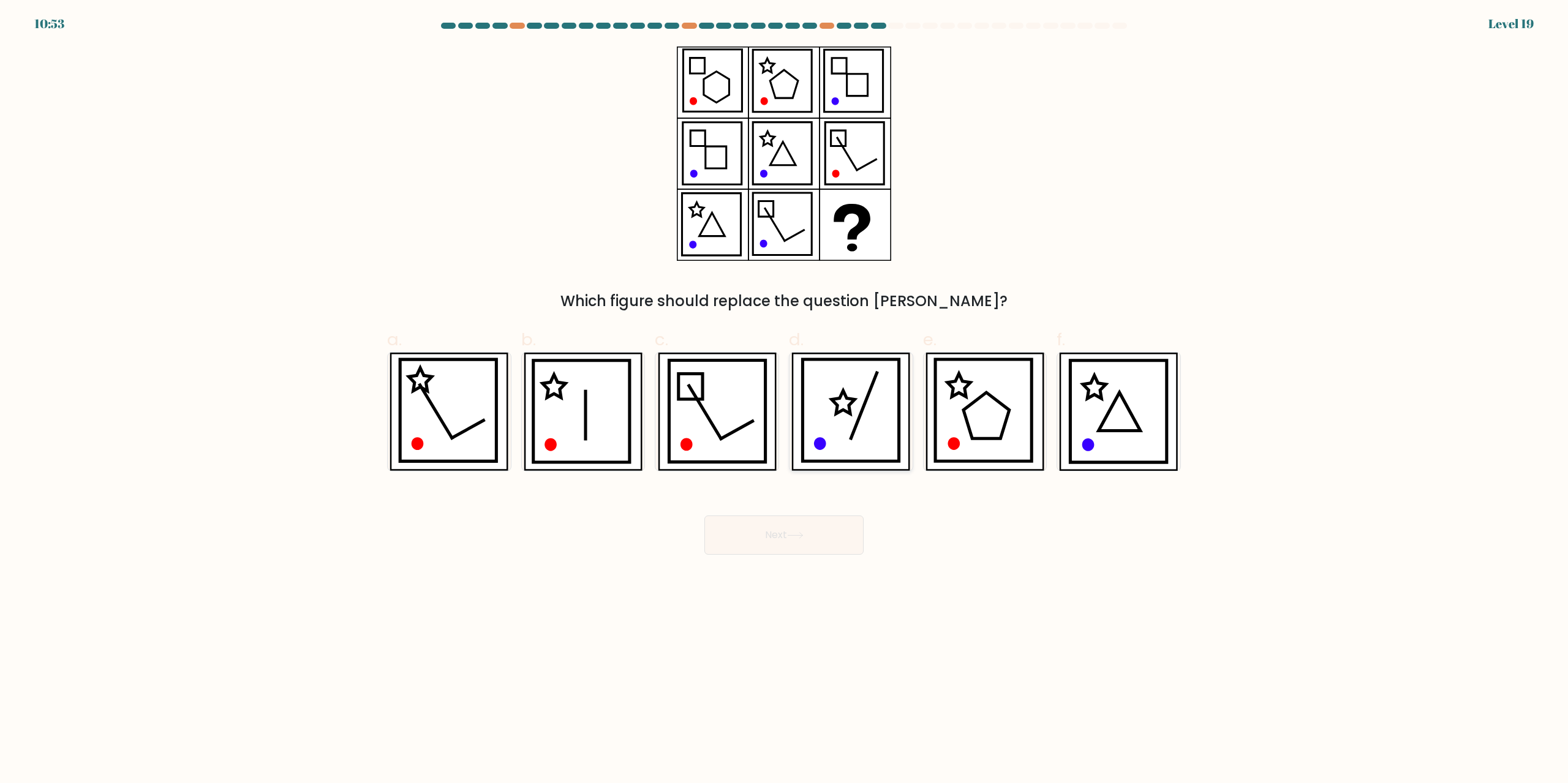
click at [852, 404] on icon at bounding box center [843, 403] width 22 height 23
click at [785, 400] on input "d." at bounding box center [784, 396] width 1 height 8
radio input "true"
click at [807, 531] on button "Next" at bounding box center [784, 535] width 160 height 39
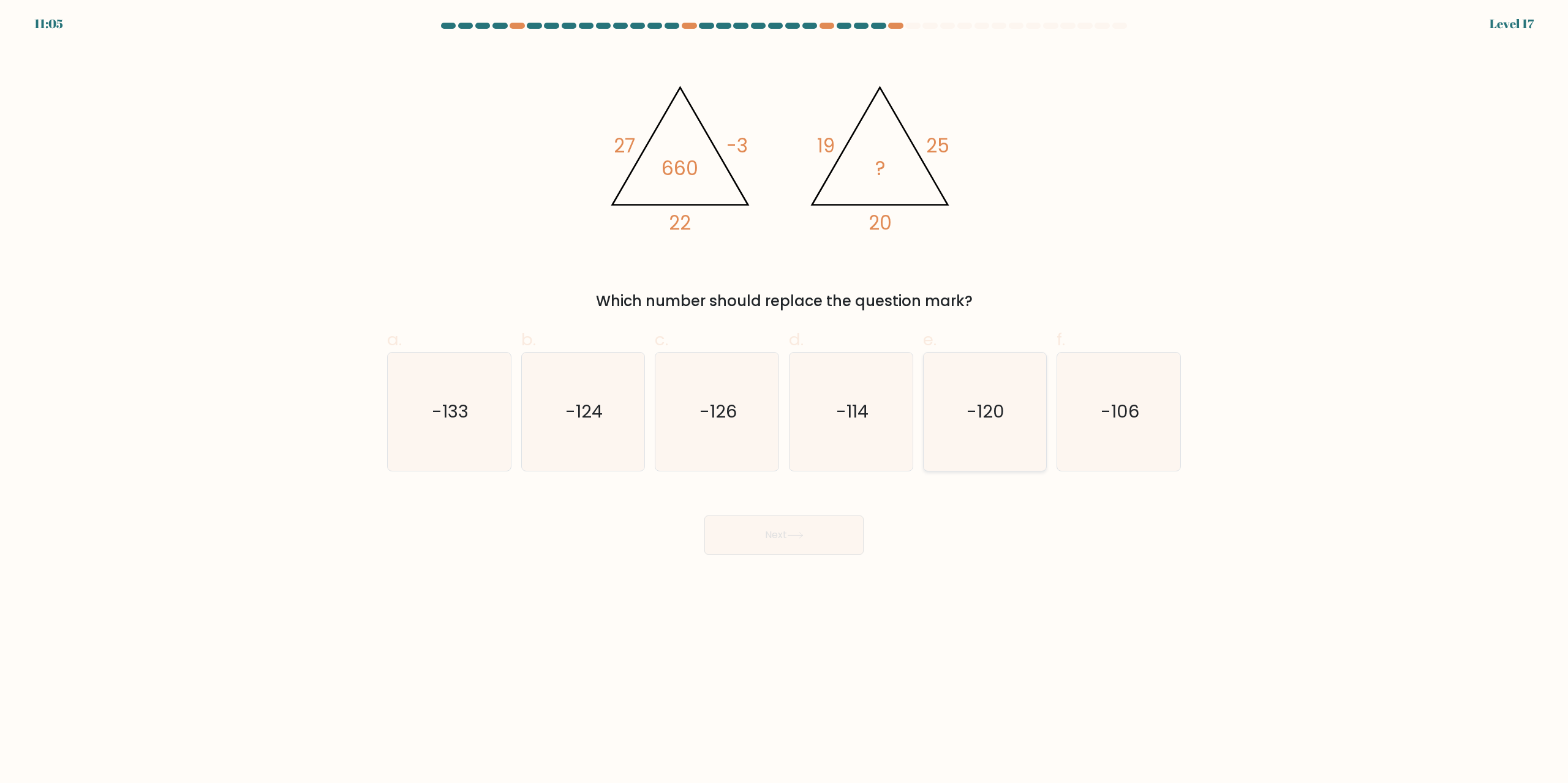
drag, startPoint x: 997, startPoint y: 398, endPoint x: 898, endPoint y: 489, distance: 134.5
click at [995, 398] on icon "-120" at bounding box center [984, 412] width 118 height 118
click at [785, 398] on input "e. -120" at bounding box center [784, 396] width 1 height 8
radio input "true"
click at [832, 521] on button "Next" at bounding box center [784, 535] width 160 height 39
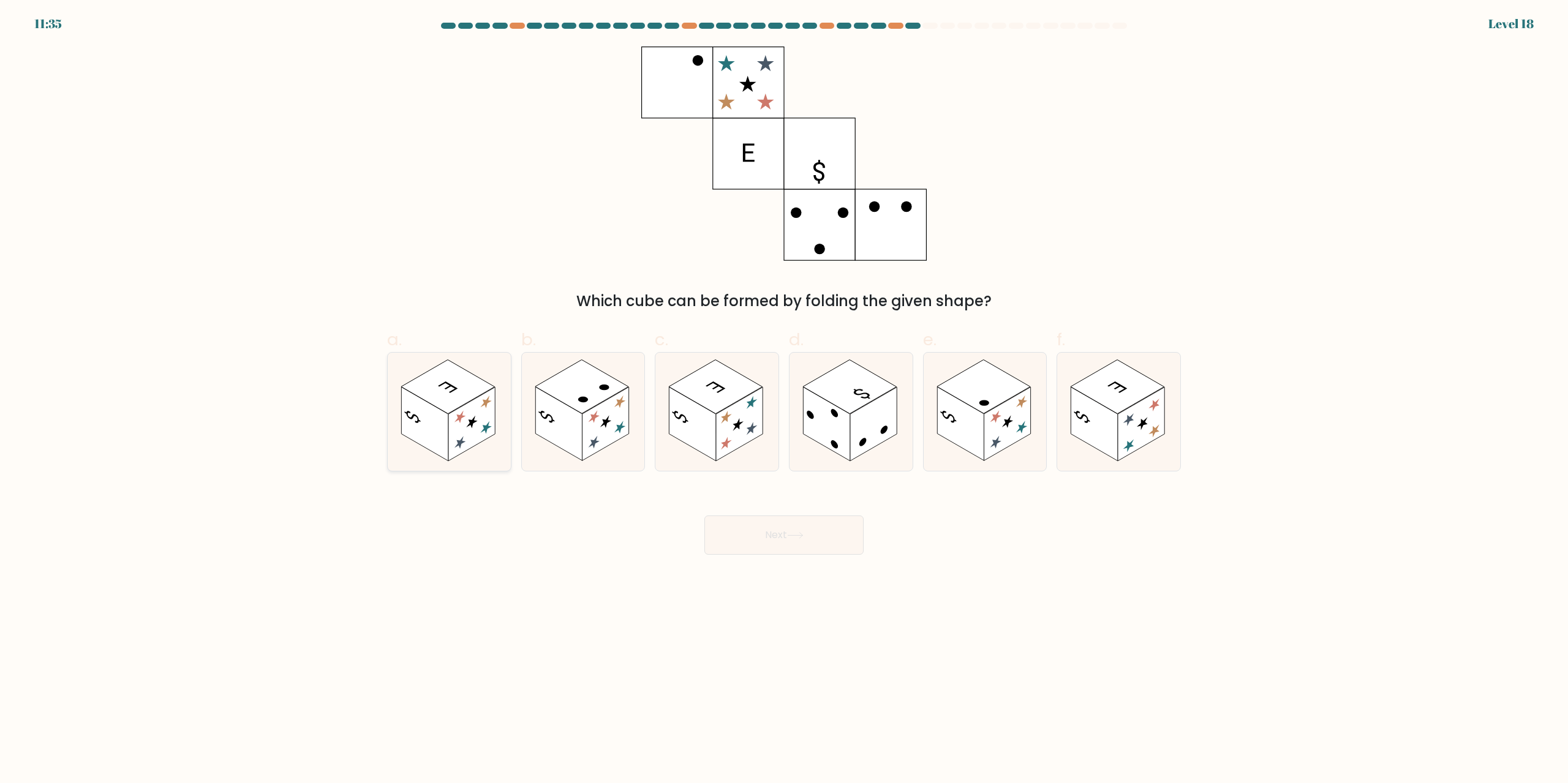
click at [453, 419] on rect at bounding box center [471, 425] width 46 height 74
click at [784, 400] on input "a." at bounding box center [784, 396] width 1 height 8
radio input "true"
click at [796, 532] on button "Next" at bounding box center [784, 535] width 160 height 39
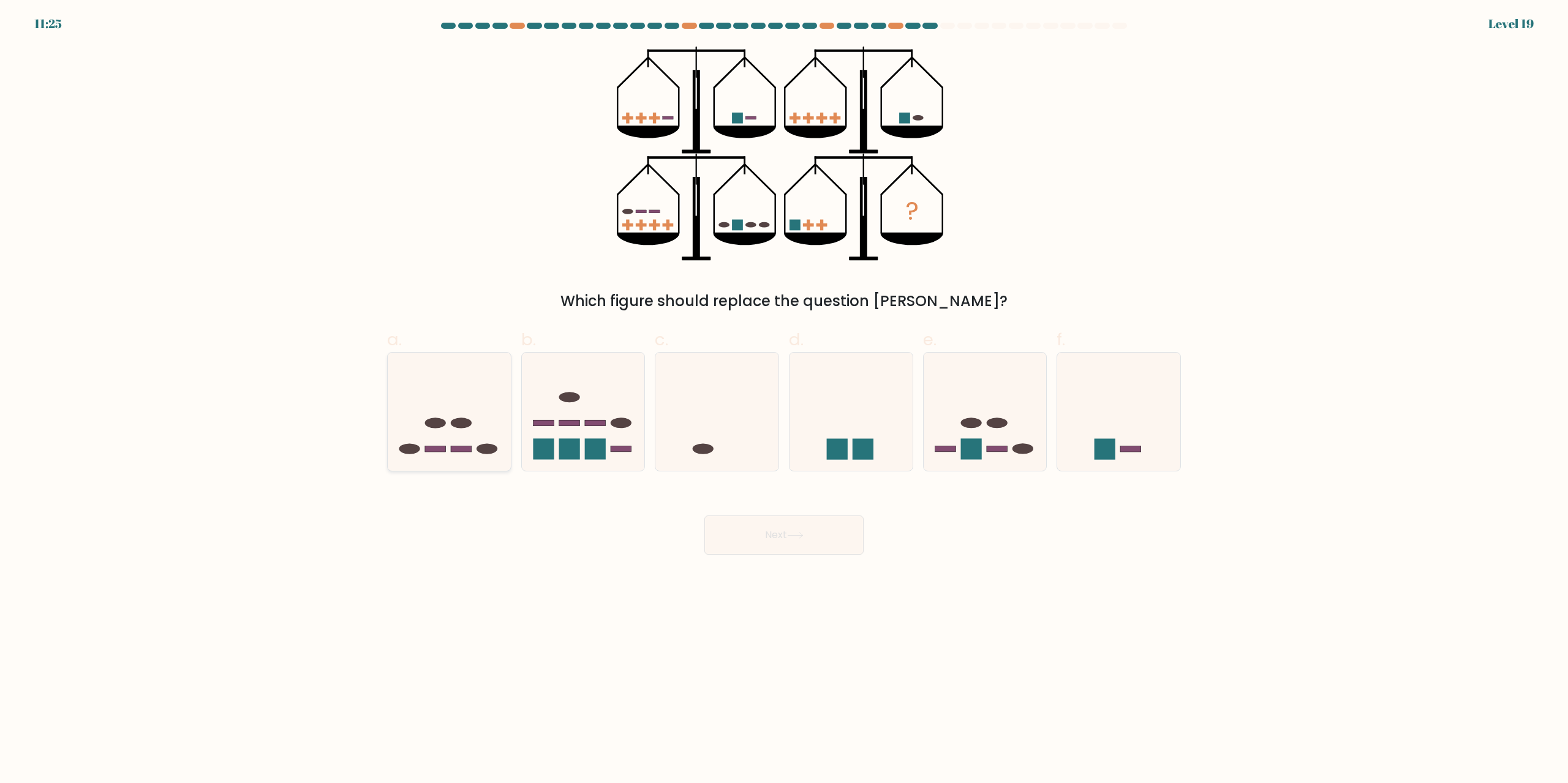
click at [471, 391] on icon at bounding box center [449, 412] width 123 height 102
click at [784, 392] on input "a." at bounding box center [784, 396] width 1 height 8
radio input "true"
click at [793, 528] on button "Next" at bounding box center [784, 535] width 160 height 39
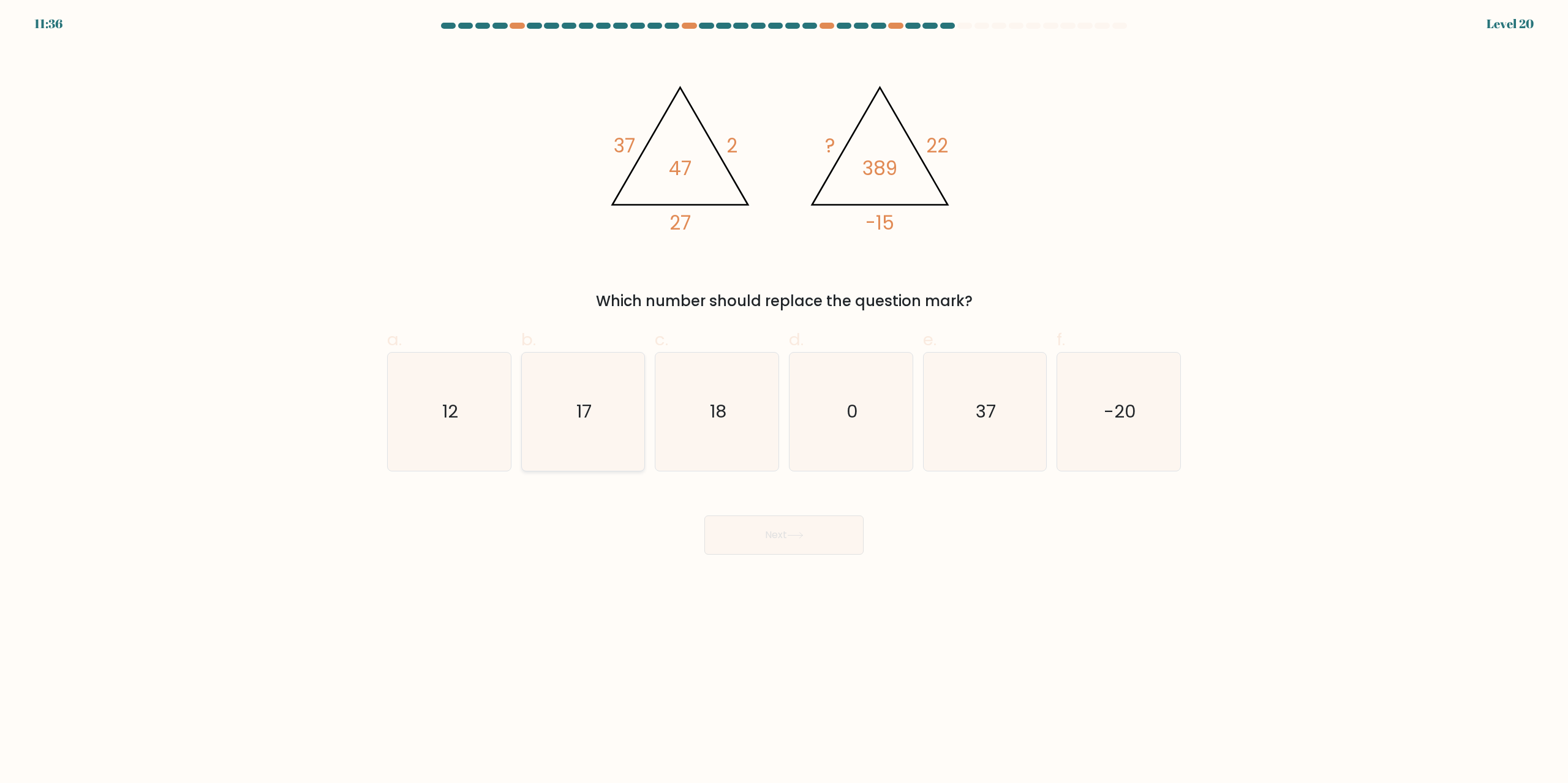
click at [569, 375] on icon "17" at bounding box center [582, 412] width 118 height 118
click at [784, 392] on input "b. 17" at bounding box center [784, 396] width 1 height 8
radio input "true"
click at [775, 539] on button "Next" at bounding box center [784, 535] width 160 height 39
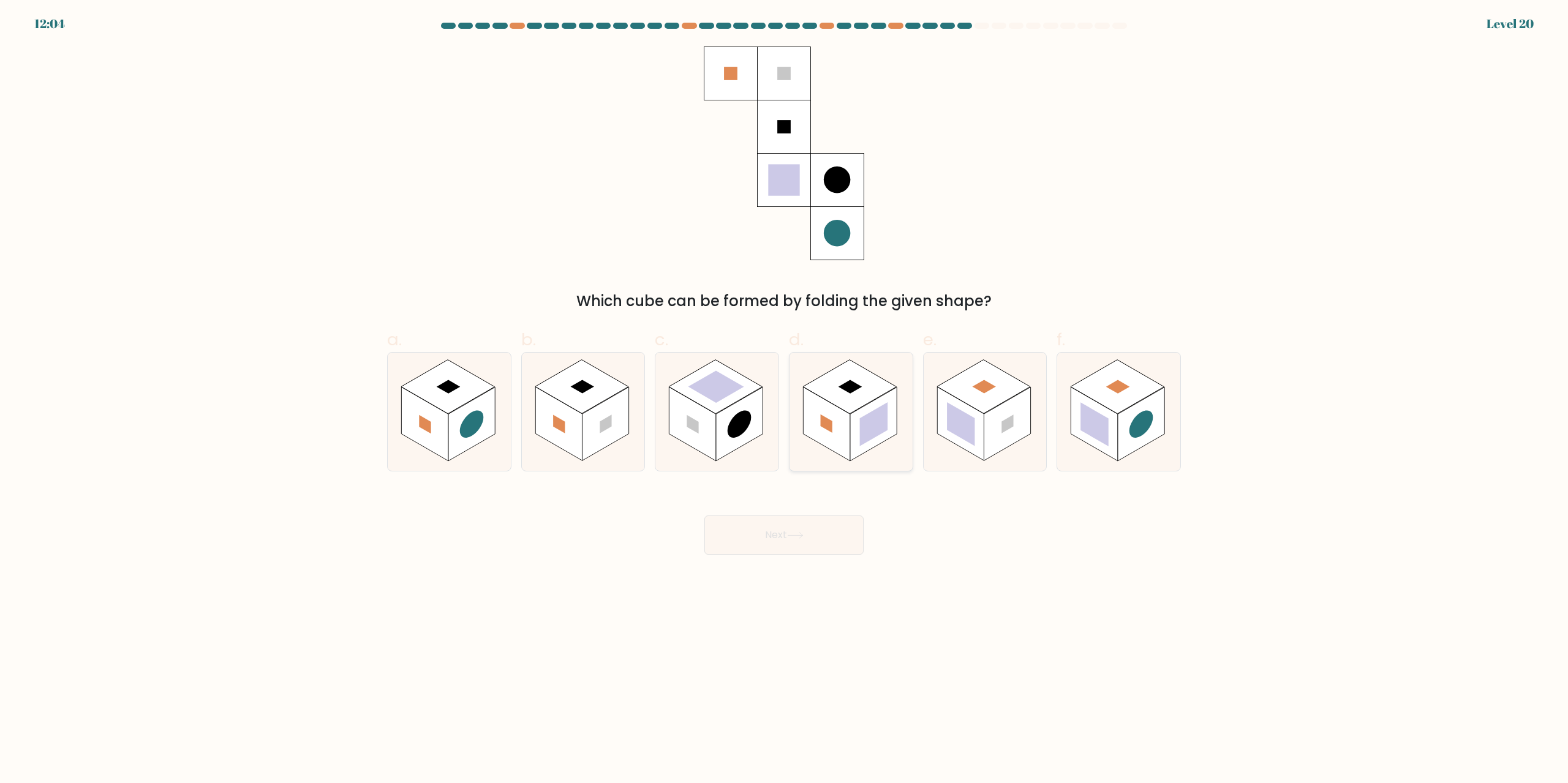
click at [868, 403] on rect at bounding box center [849, 386] width 93 height 54
click at [785, 400] on input "d." at bounding box center [784, 396] width 1 height 8
radio input "true"
click at [839, 521] on button "Next" at bounding box center [784, 535] width 160 height 39
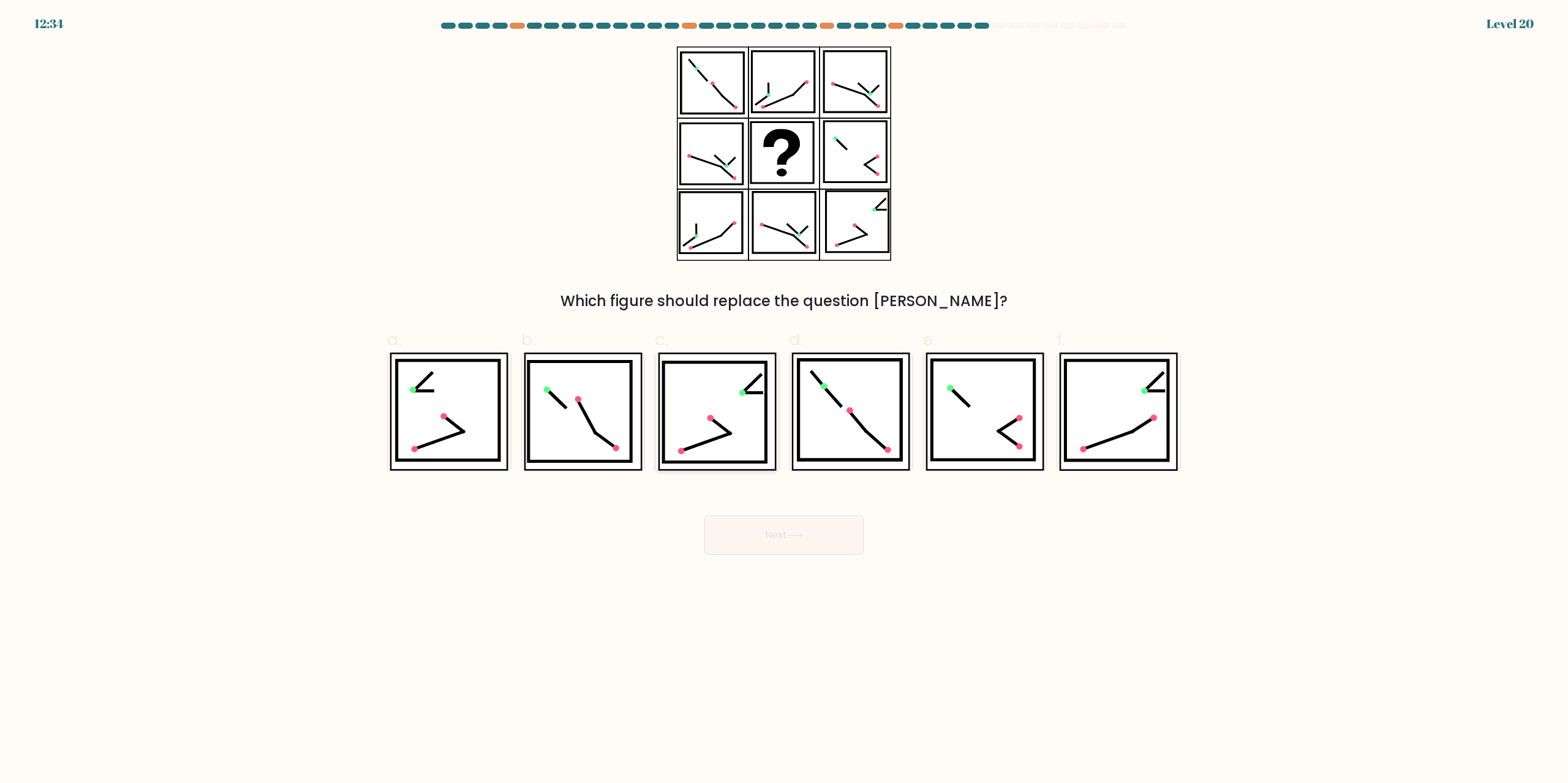
click at [751, 401] on icon at bounding box center [715, 412] width 103 height 100
click at [784, 400] on input "c." at bounding box center [784, 396] width 1 height 8
radio input "true"
click at [786, 525] on button "Next" at bounding box center [784, 535] width 160 height 39
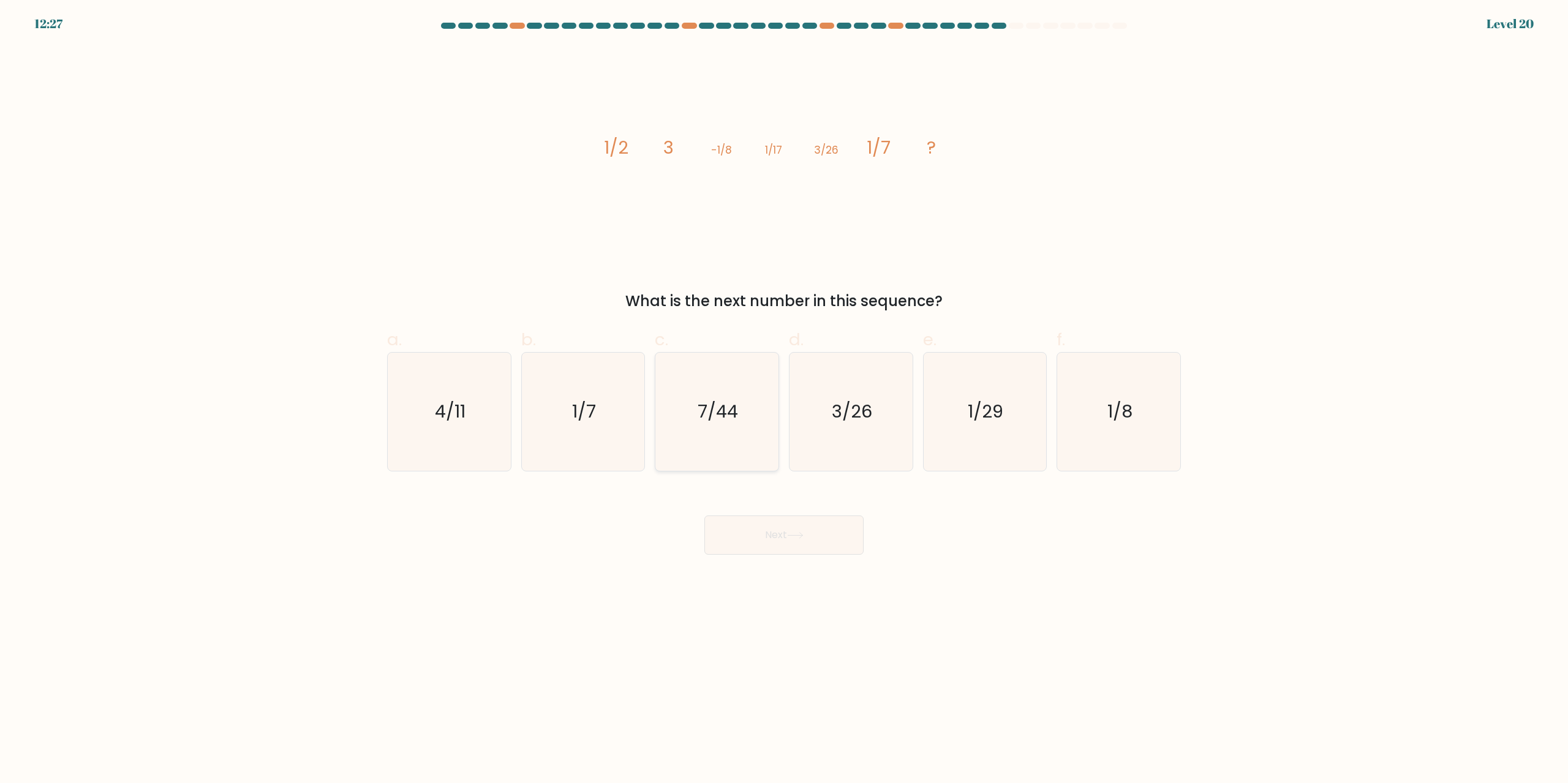
click at [705, 413] on text "7/44" at bounding box center [718, 413] width 41 height 25
click at [784, 400] on input "c. 7/44" at bounding box center [784, 396] width 1 height 8
radio input "true"
click at [799, 532] on button "Next" at bounding box center [784, 535] width 160 height 39
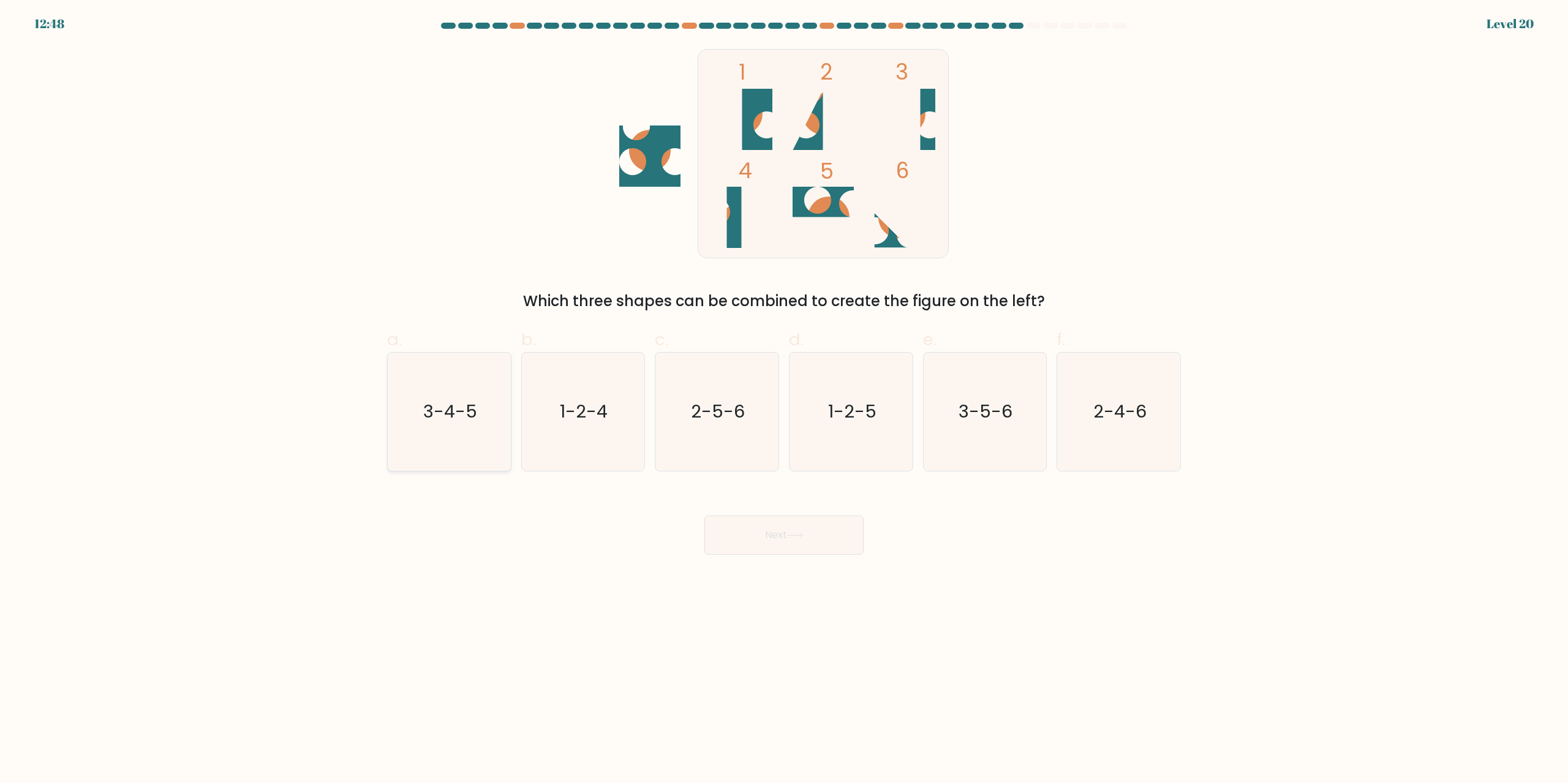
click at [457, 433] on icon "3-4-5" at bounding box center [449, 412] width 118 height 118
click at [784, 400] on input "a. 3-4-5" at bounding box center [784, 396] width 1 height 8
radio input "true"
click at [763, 518] on button "Next" at bounding box center [784, 535] width 160 height 39
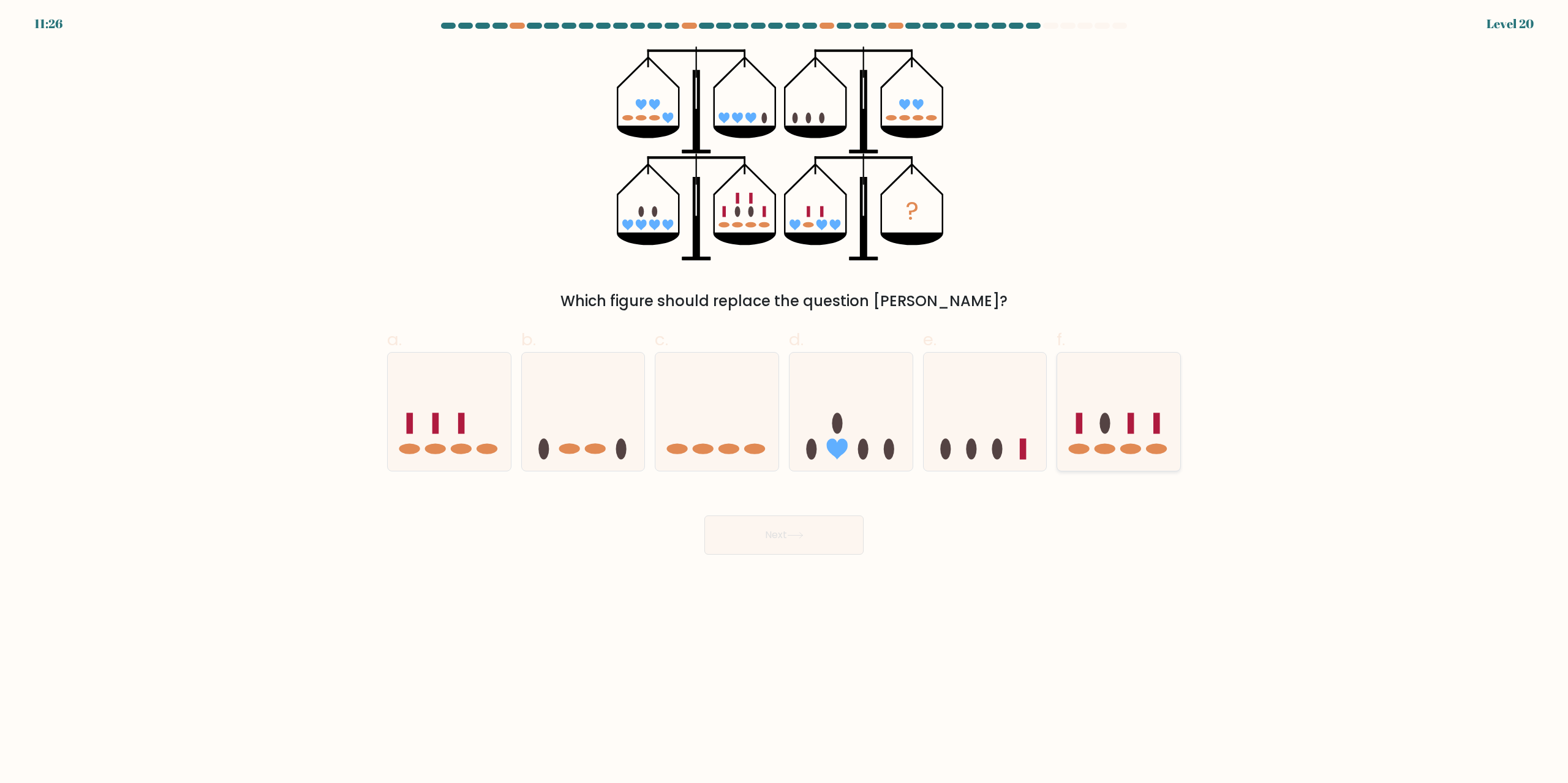
click at [1119, 414] on icon at bounding box center [1118, 412] width 123 height 102
click at [785, 400] on input "f." at bounding box center [784, 396] width 1 height 8
radio input "true"
click at [821, 537] on button "Next" at bounding box center [784, 535] width 160 height 39
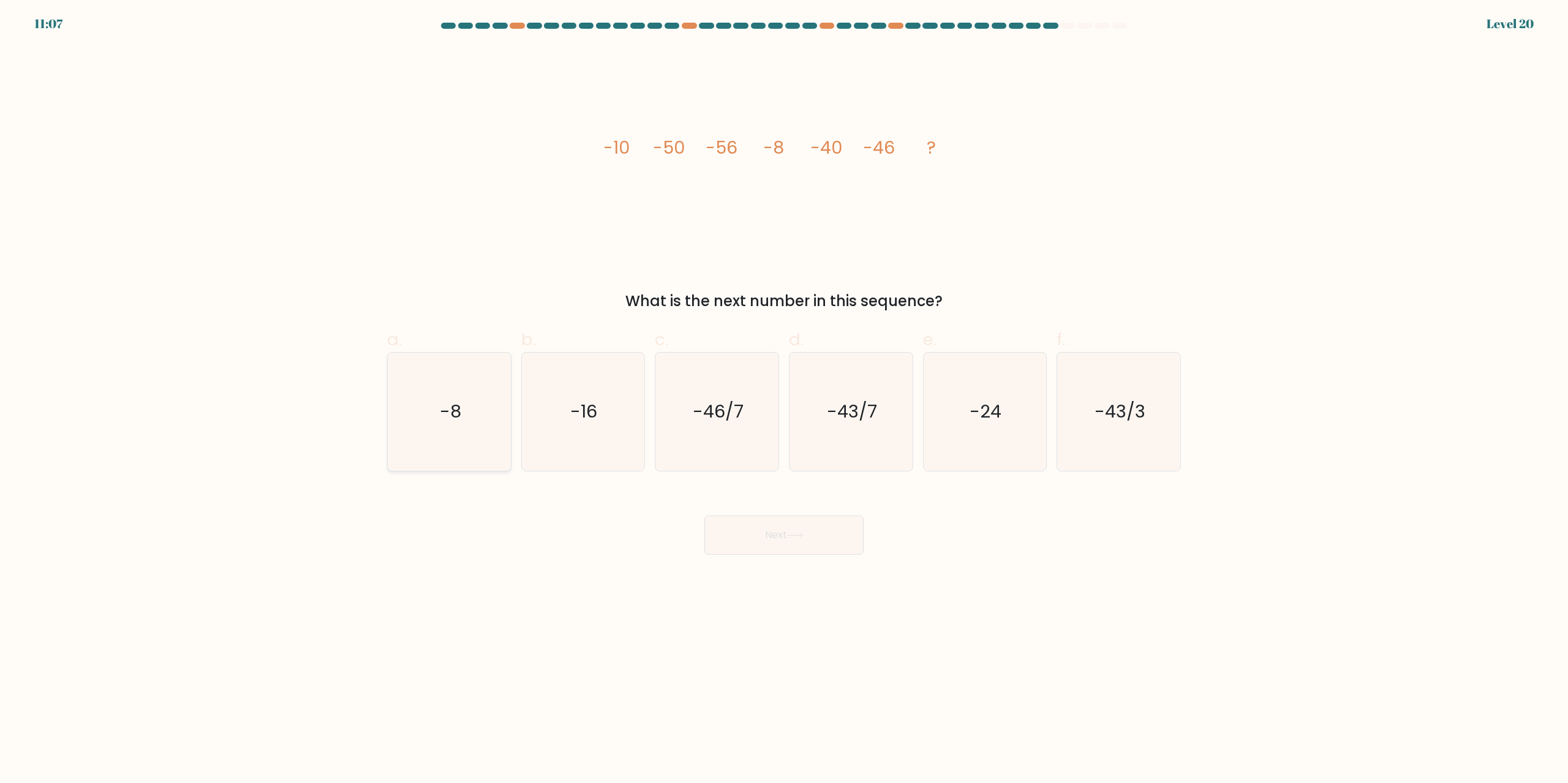
click at [490, 375] on icon "-8" at bounding box center [449, 412] width 118 height 118
click at [784, 392] on input "a. -8" at bounding box center [784, 396] width 1 height 8
radio input "true"
click at [782, 538] on button "Next" at bounding box center [784, 535] width 160 height 39
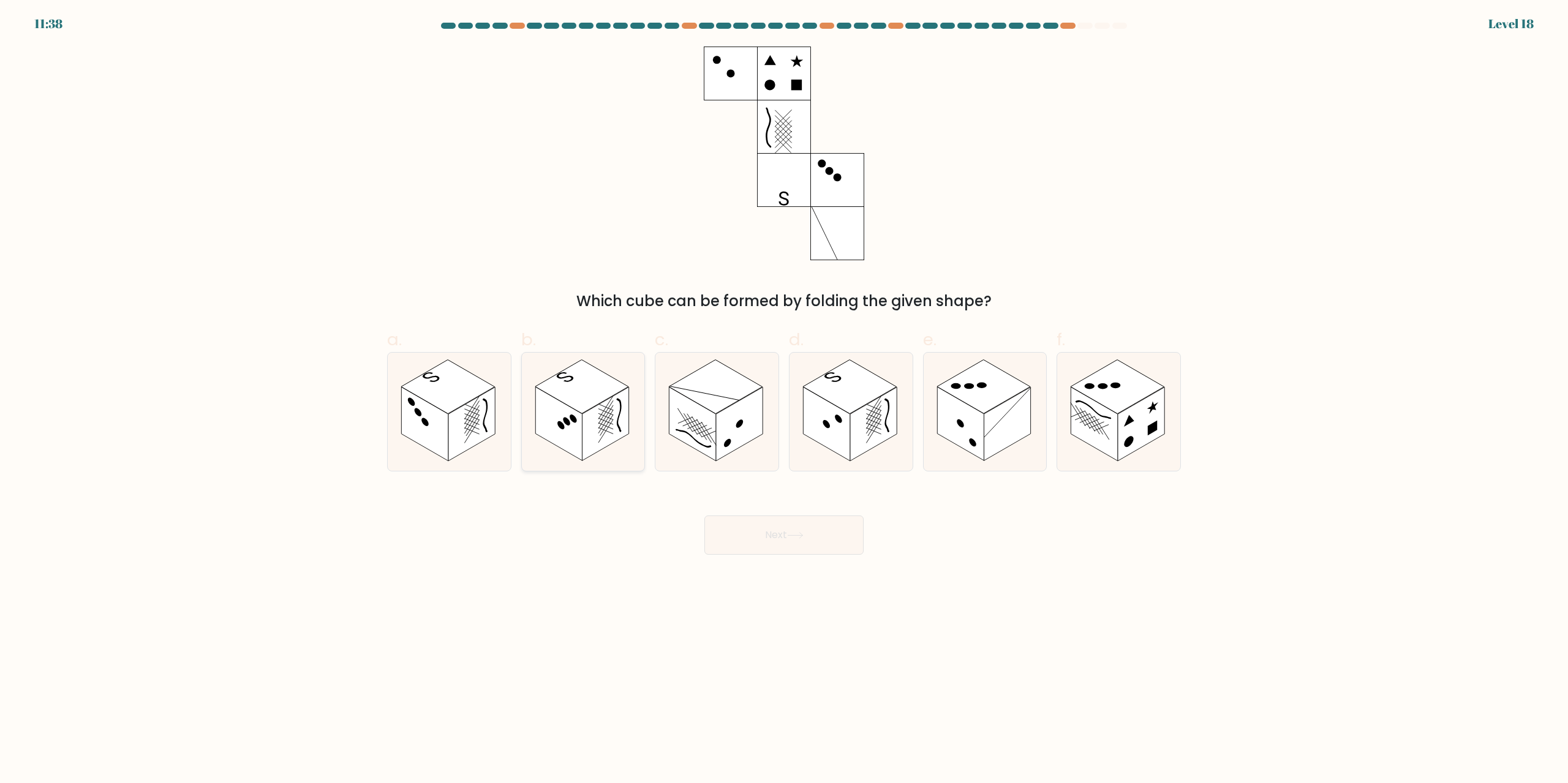
click at [587, 398] on rect at bounding box center [581, 386] width 93 height 54
click at [784, 398] on input "b." at bounding box center [784, 396] width 1 height 8
radio input "true"
click at [787, 528] on button "Next" at bounding box center [784, 535] width 160 height 39
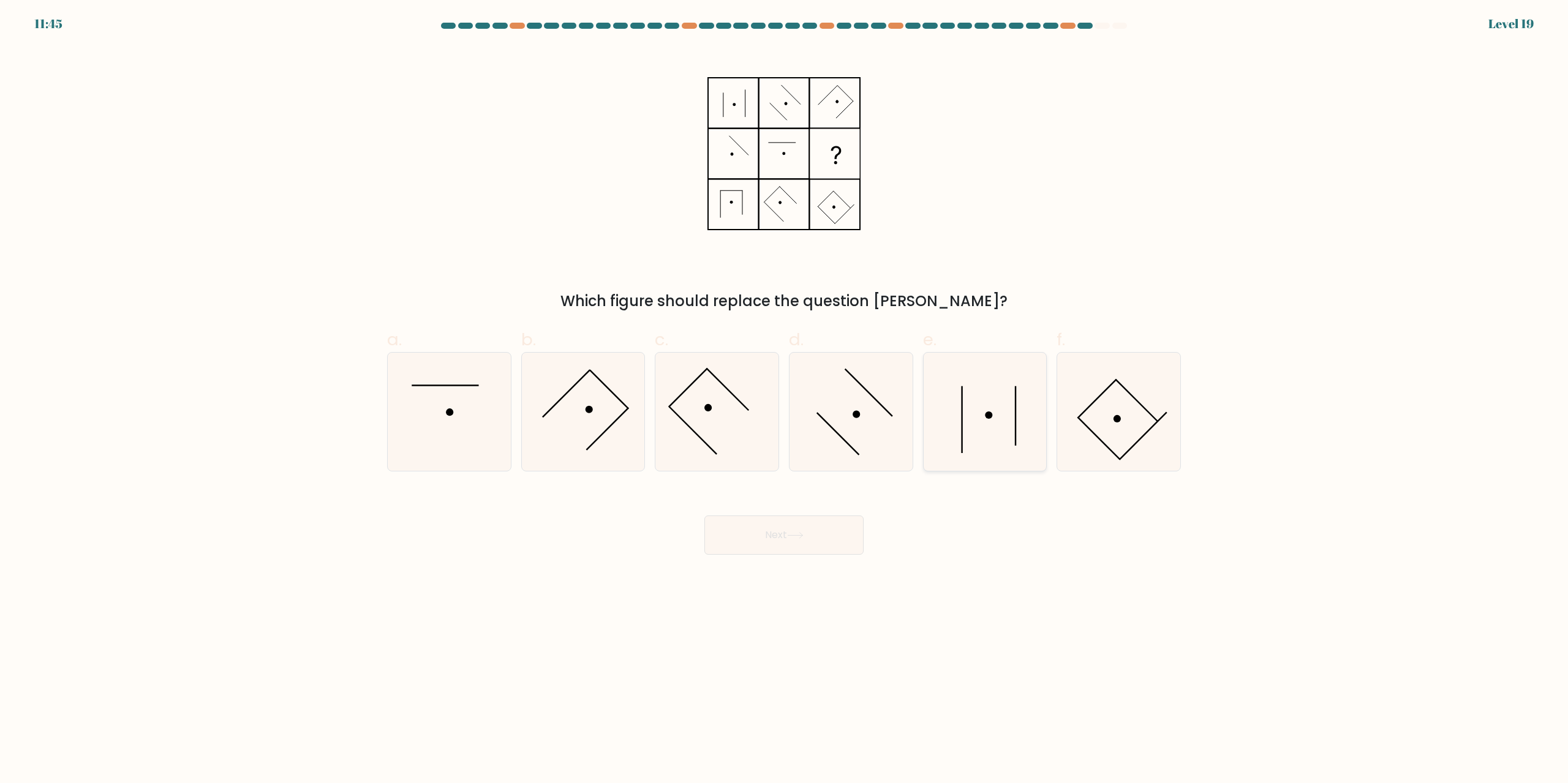
click at [1030, 417] on icon at bounding box center [984, 412] width 118 height 118
click at [785, 400] on input "e." at bounding box center [784, 396] width 1 height 8
radio input "true"
click at [827, 530] on button "Next" at bounding box center [784, 535] width 160 height 39
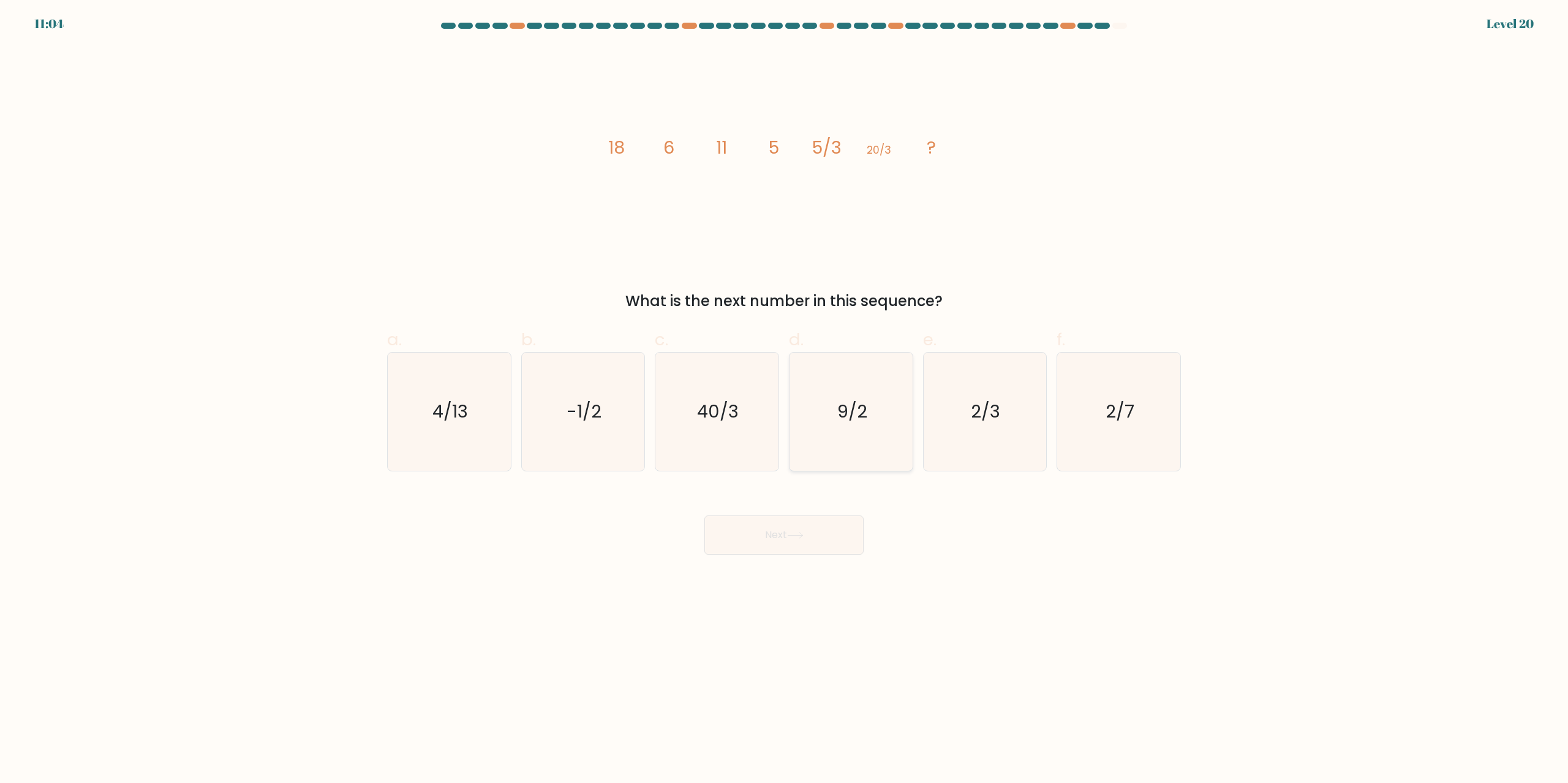
click at [882, 426] on icon "9/2" at bounding box center [850, 412] width 118 height 118
click at [785, 400] on input "d. 9/2" at bounding box center [784, 396] width 1 height 8
radio input "true"
click at [806, 541] on button "Next" at bounding box center [784, 535] width 160 height 39
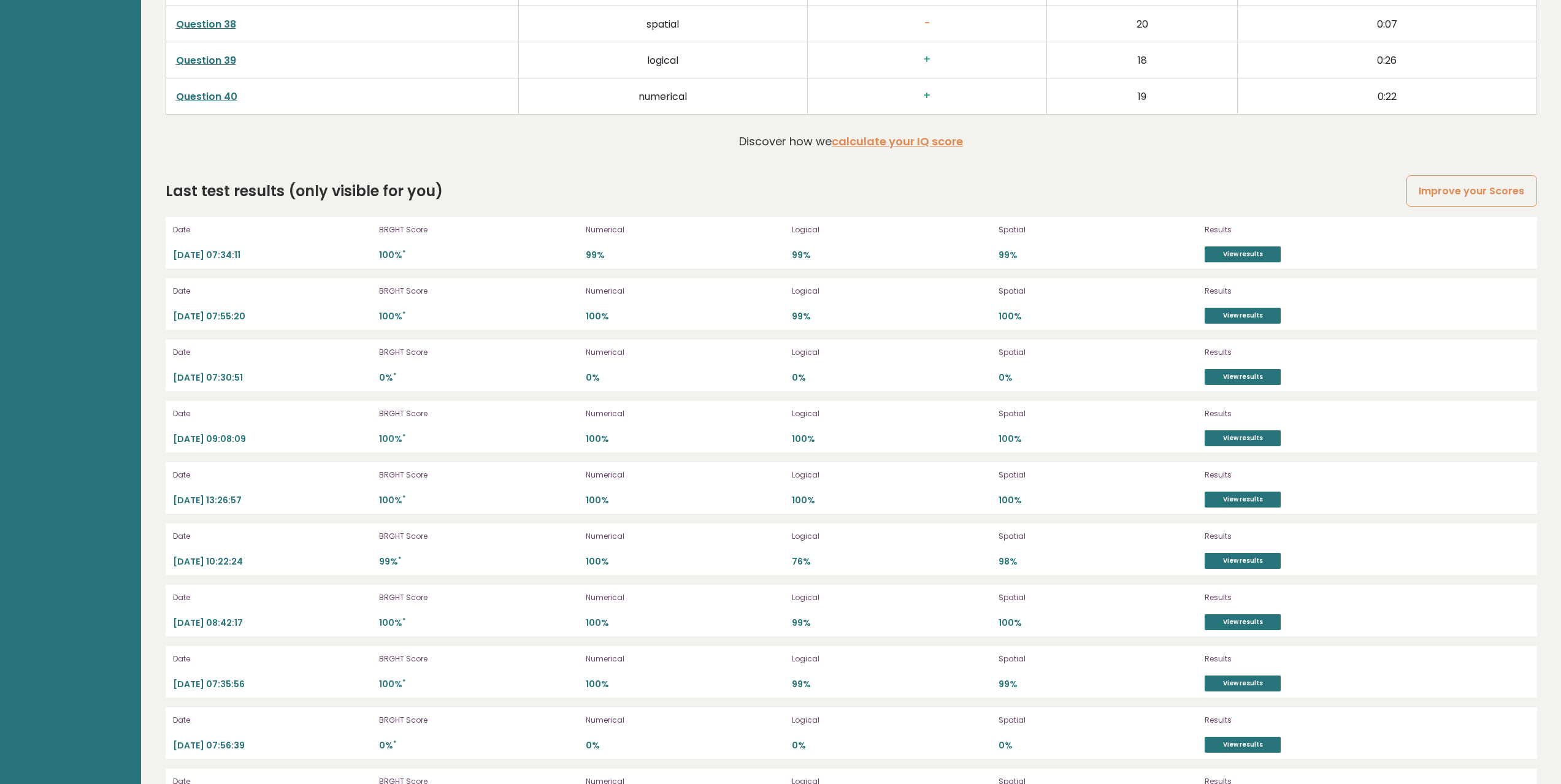
scroll to position [3740, 0]
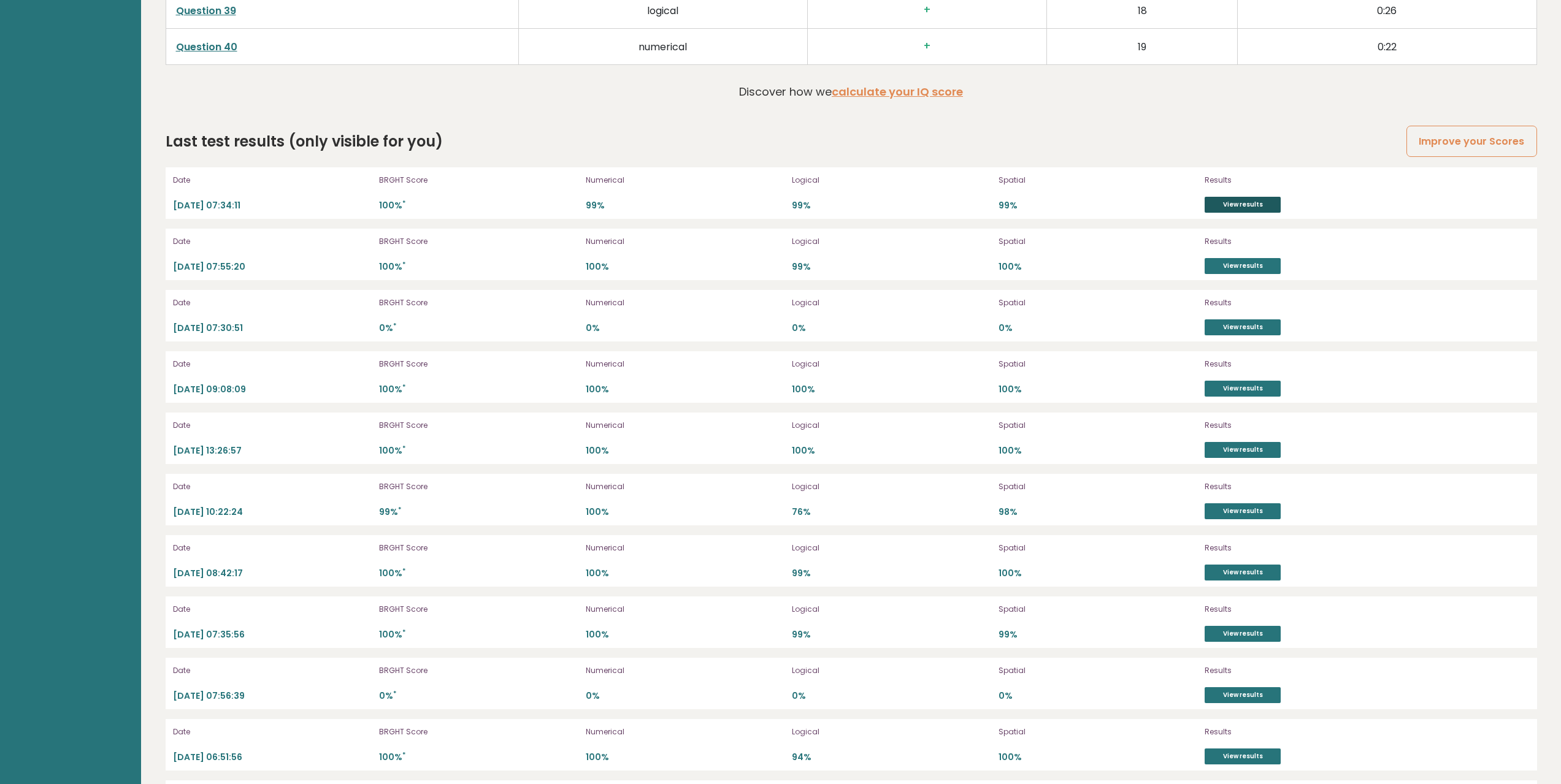
click at [1250, 205] on link "View results" at bounding box center [1242, 204] width 76 height 16
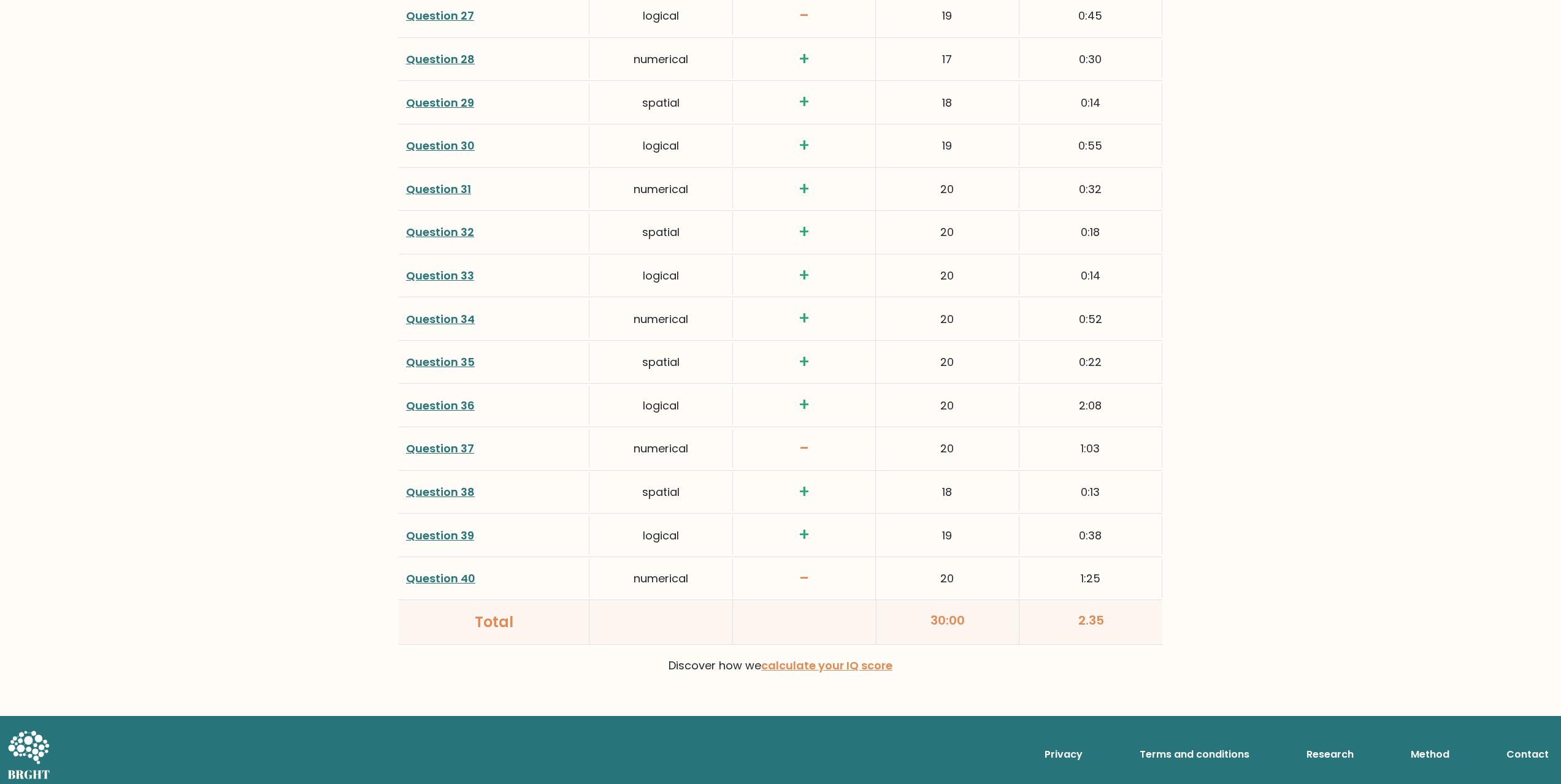
scroll to position [2914, 0]
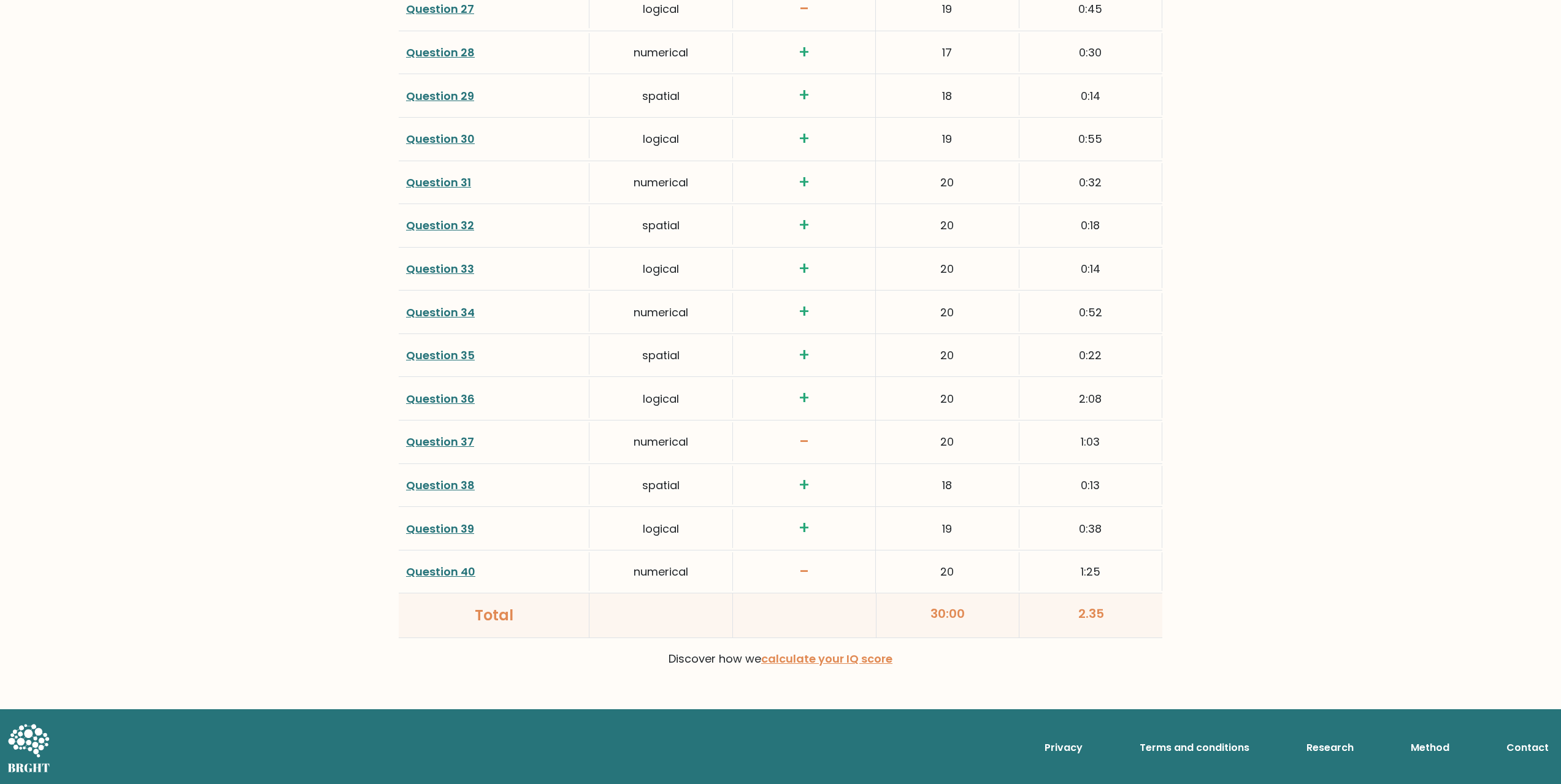
click at [447, 446] on link "Question 37" at bounding box center [440, 441] width 68 height 16
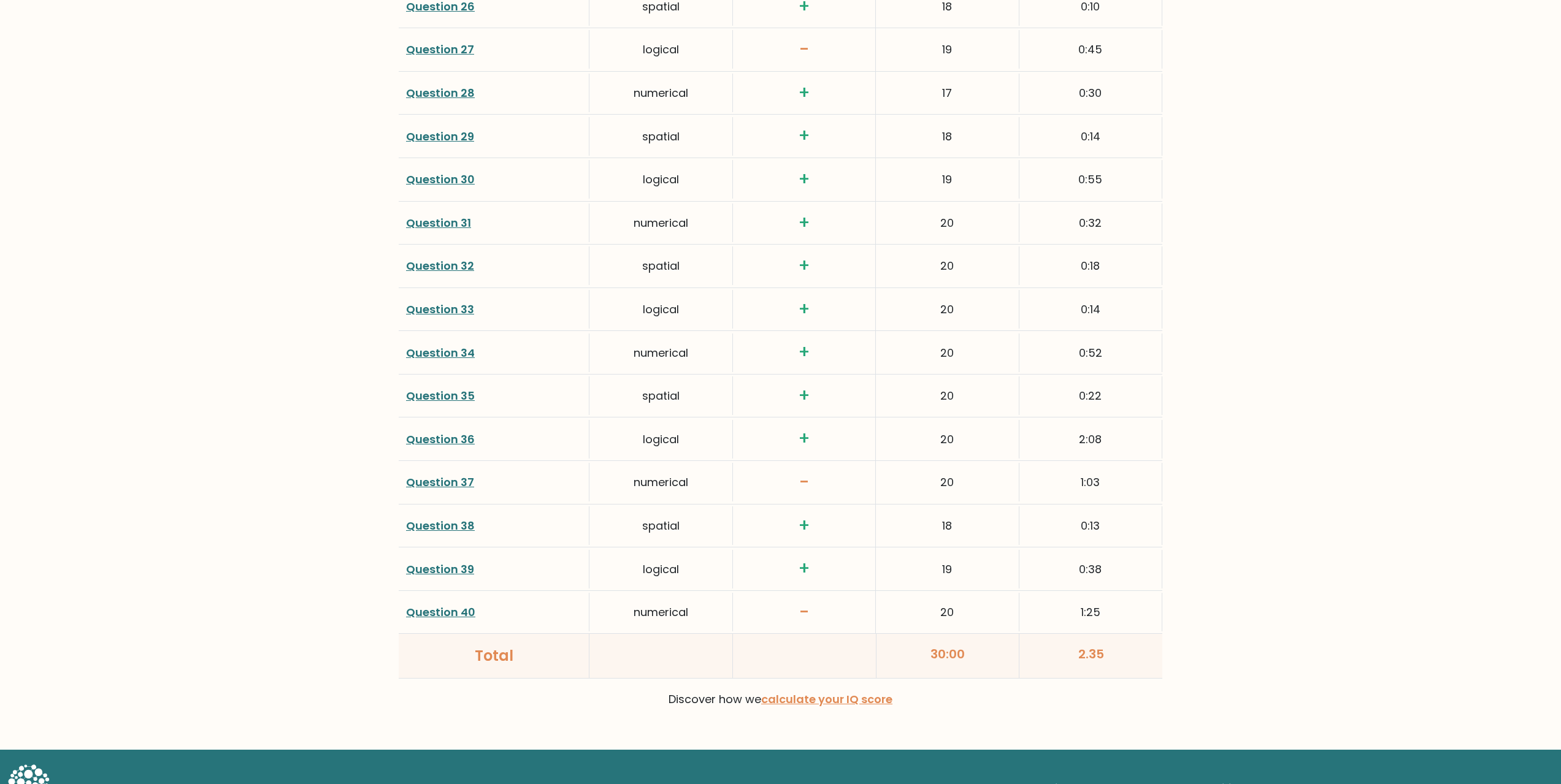
scroll to position [2730, 0]
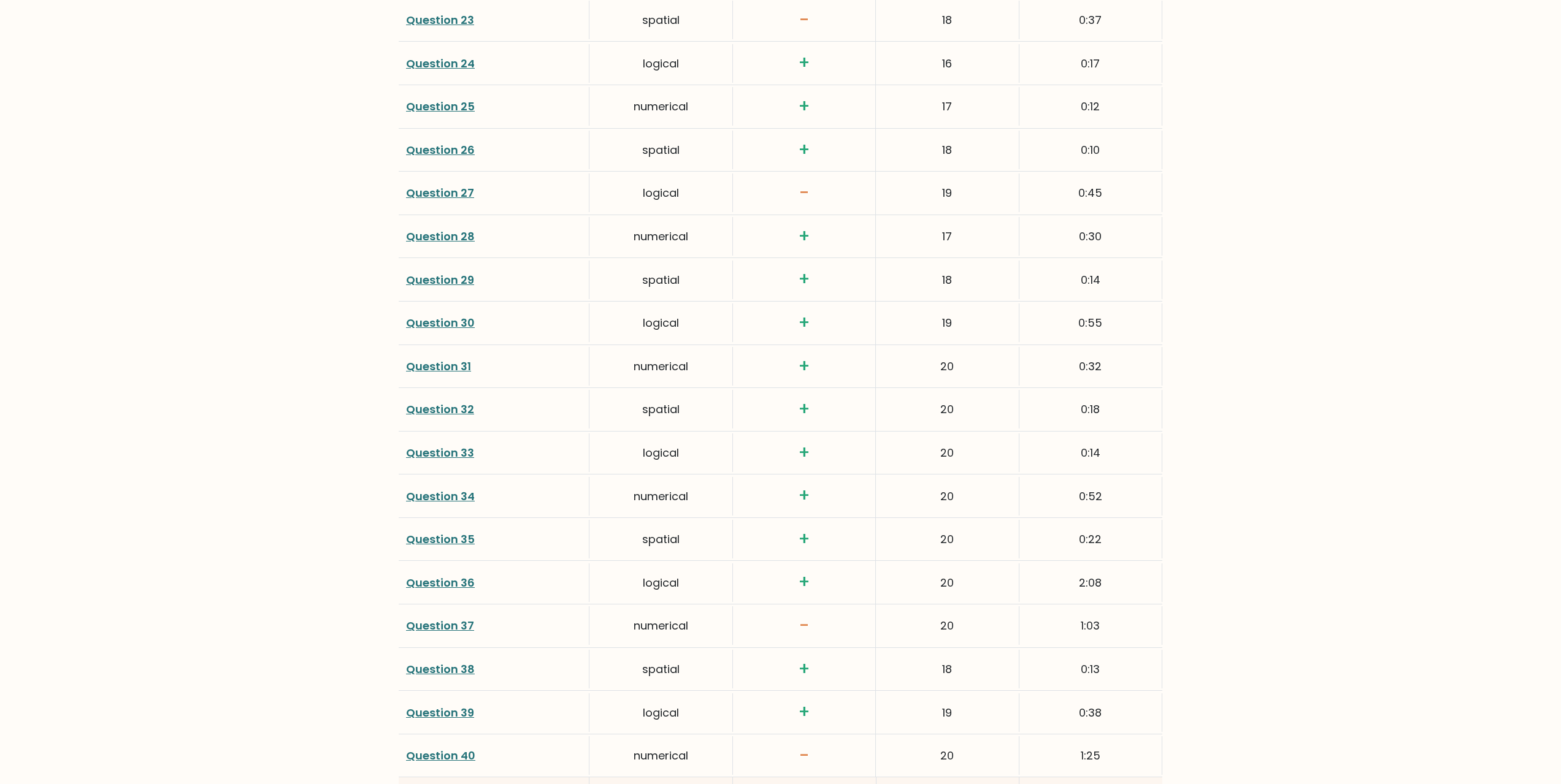
click at [464, 188] on link "Question 27" at bounding box center [440, 193] width 68 height 16
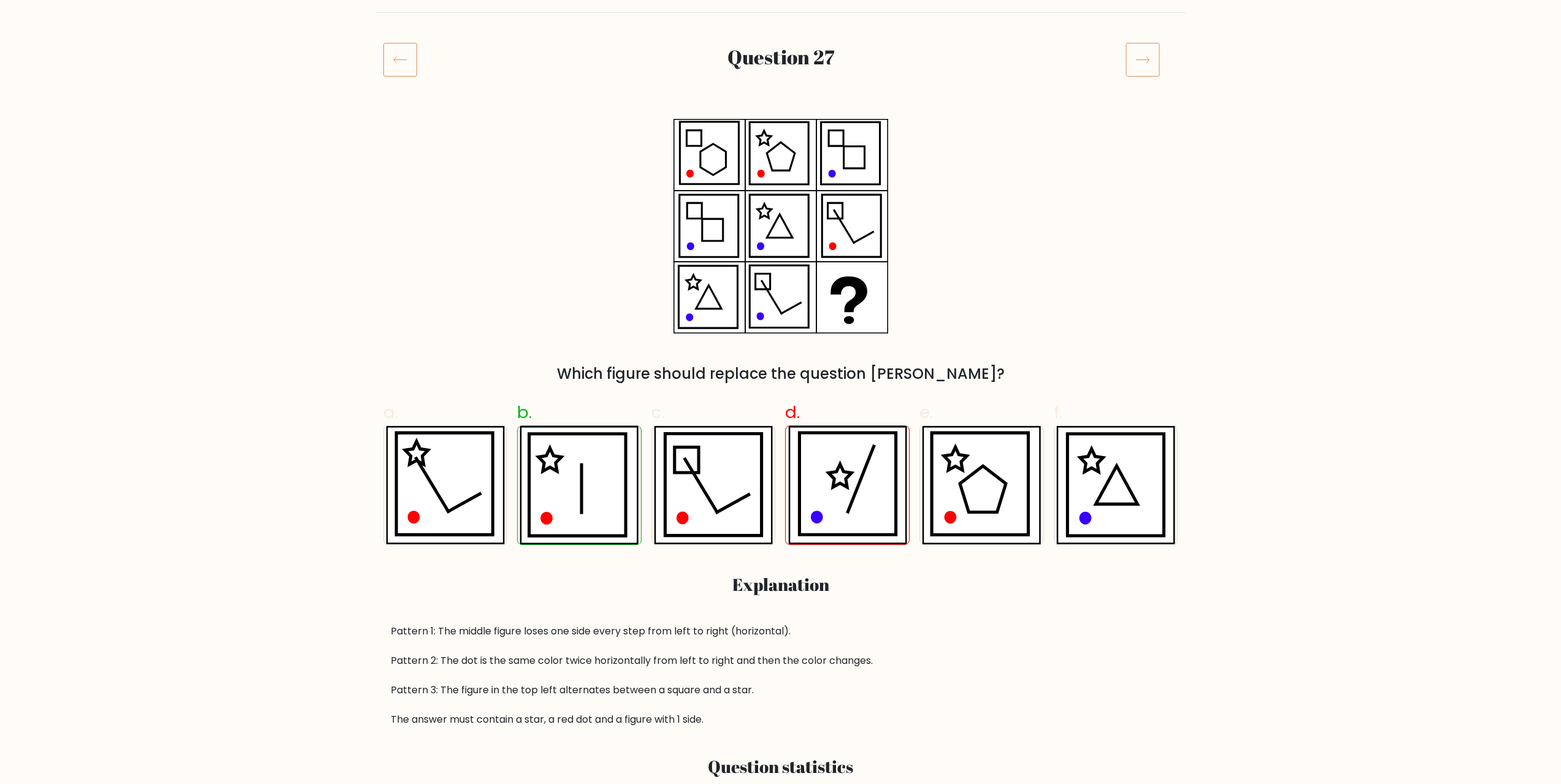
scroll to position [123, 0]
